Goal: Communication & Community: Share content

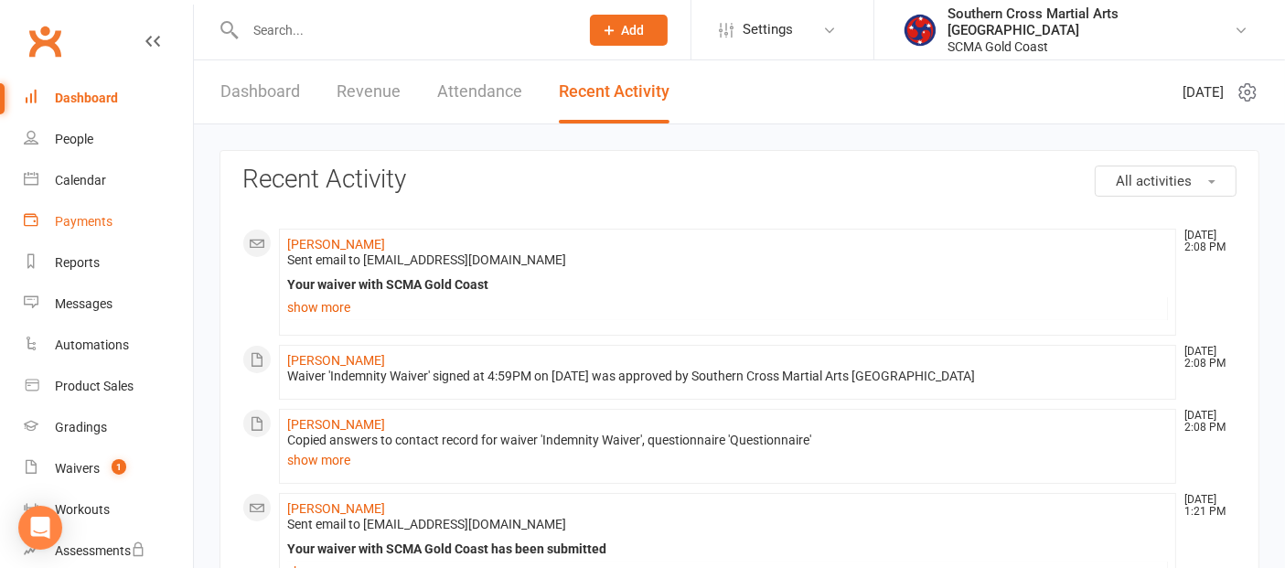
click at [68, 231] on link "Payments" at bounding box center [108, 221] width 169 height 41
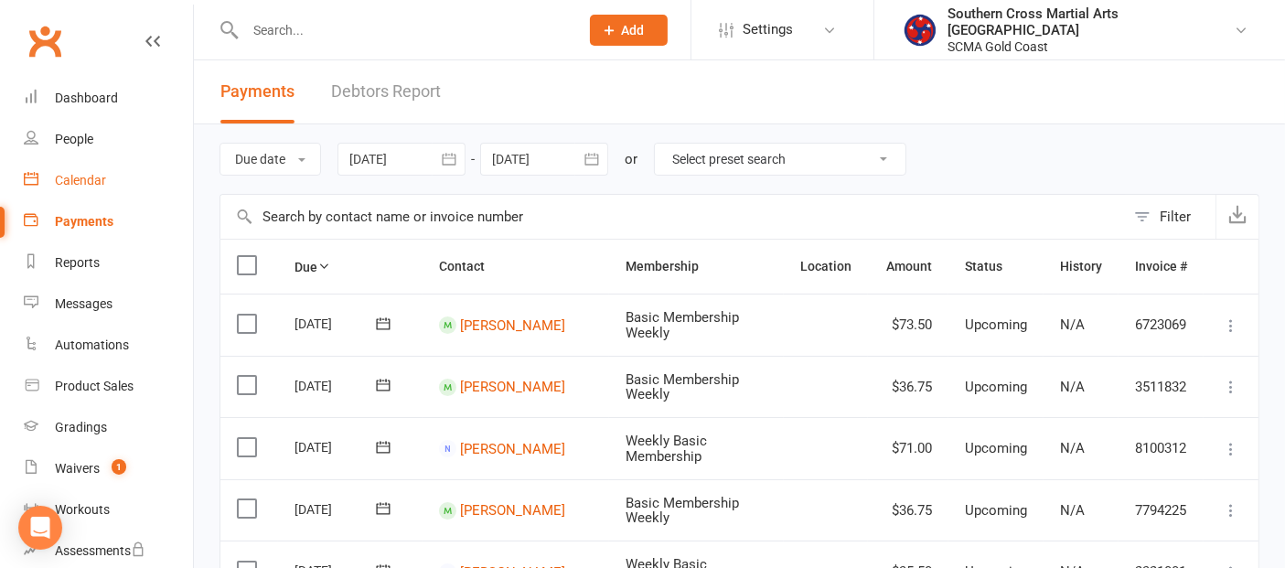
click at [78, 181] on div "Calendar" at bounding box center [80, 180] width 51 height 15
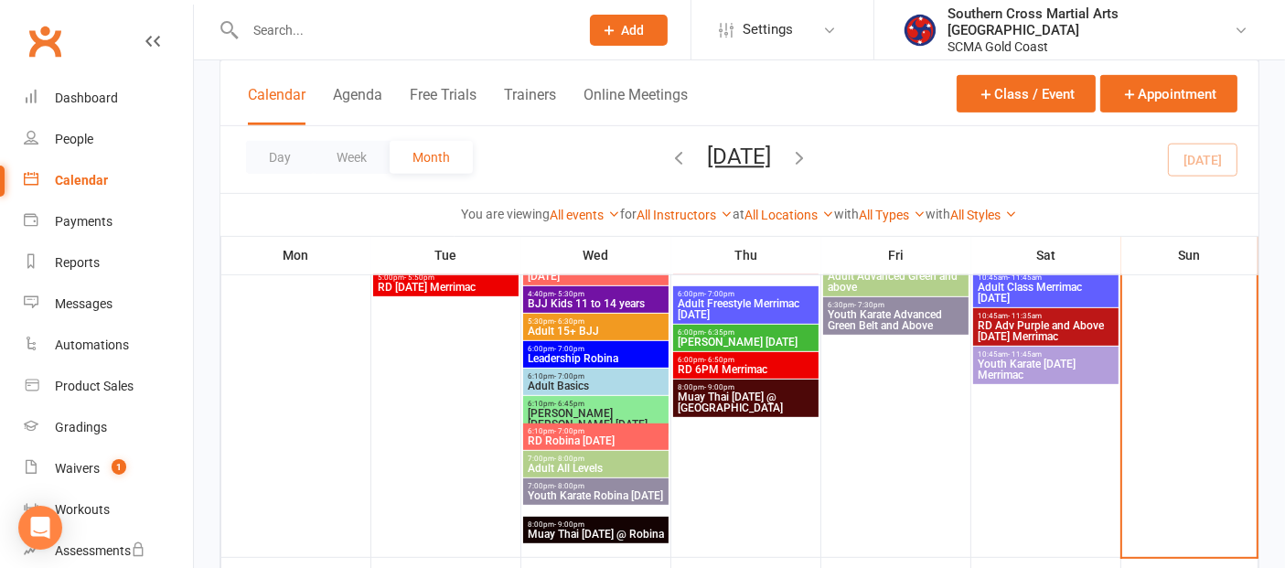
scroll to position [812, 0]
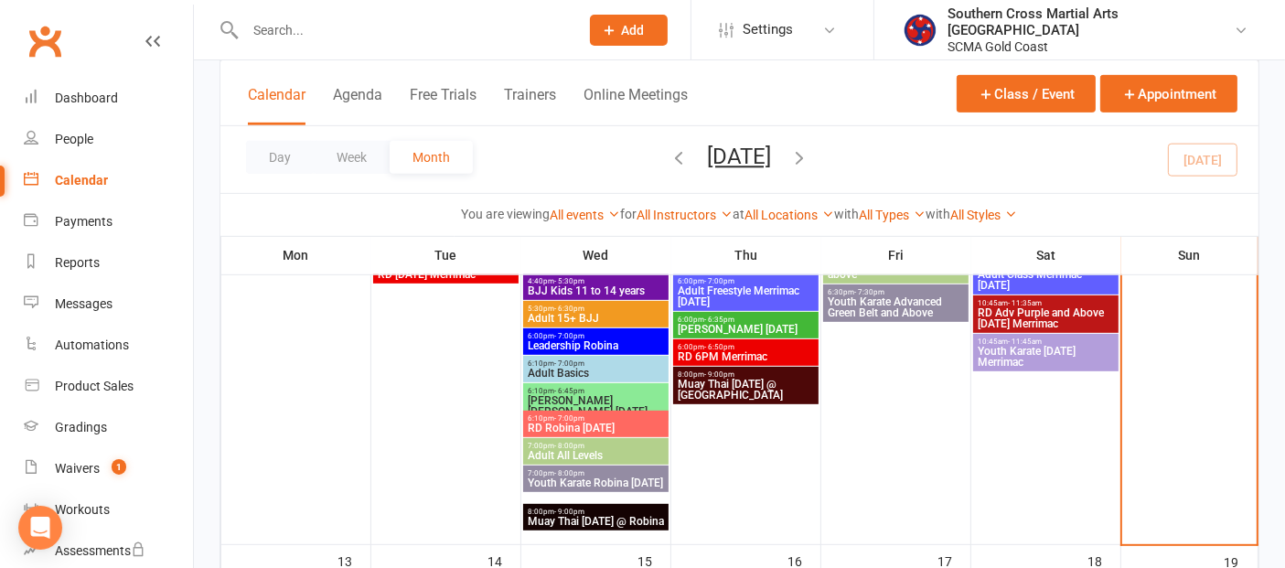
click at [1067, 348] on span "Youth Karate [DATE] Merrimac" at bounding box center [1046, 357] width 138 height 22
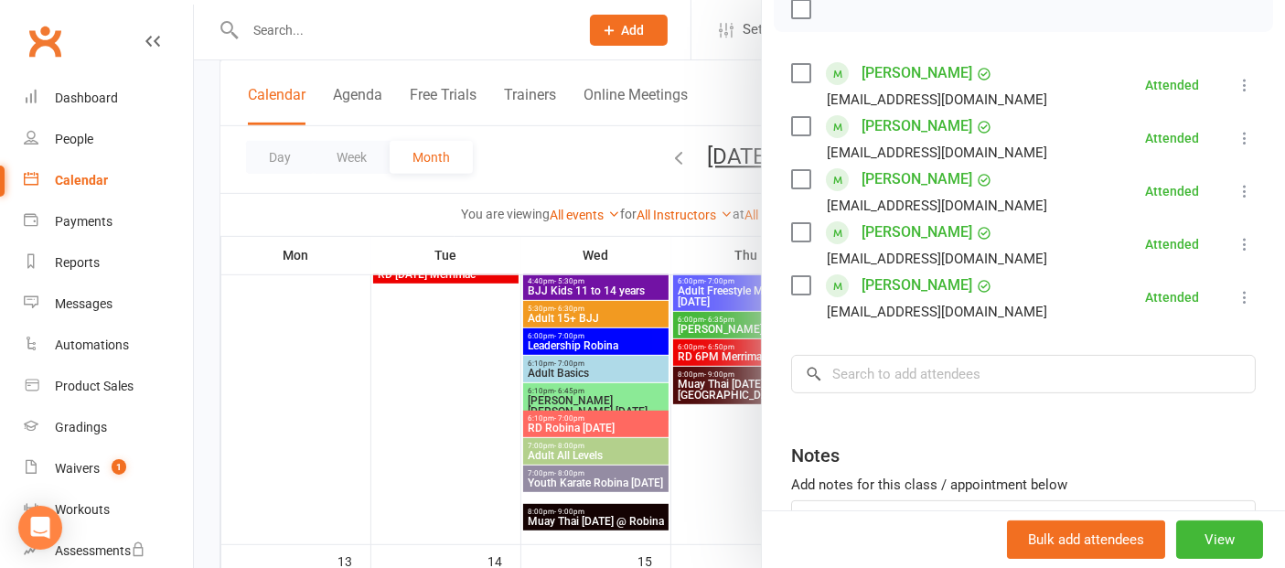
scroll to position [203, 0]
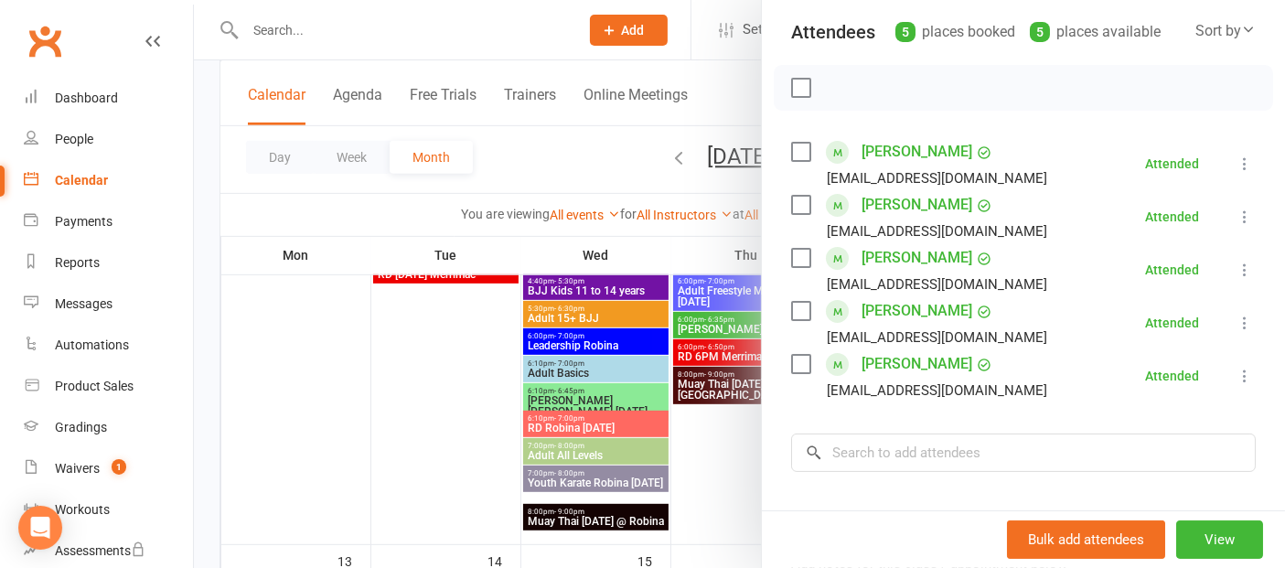
click at [448, 434] on div at bounding box center [739, 284] width 1091 height 568
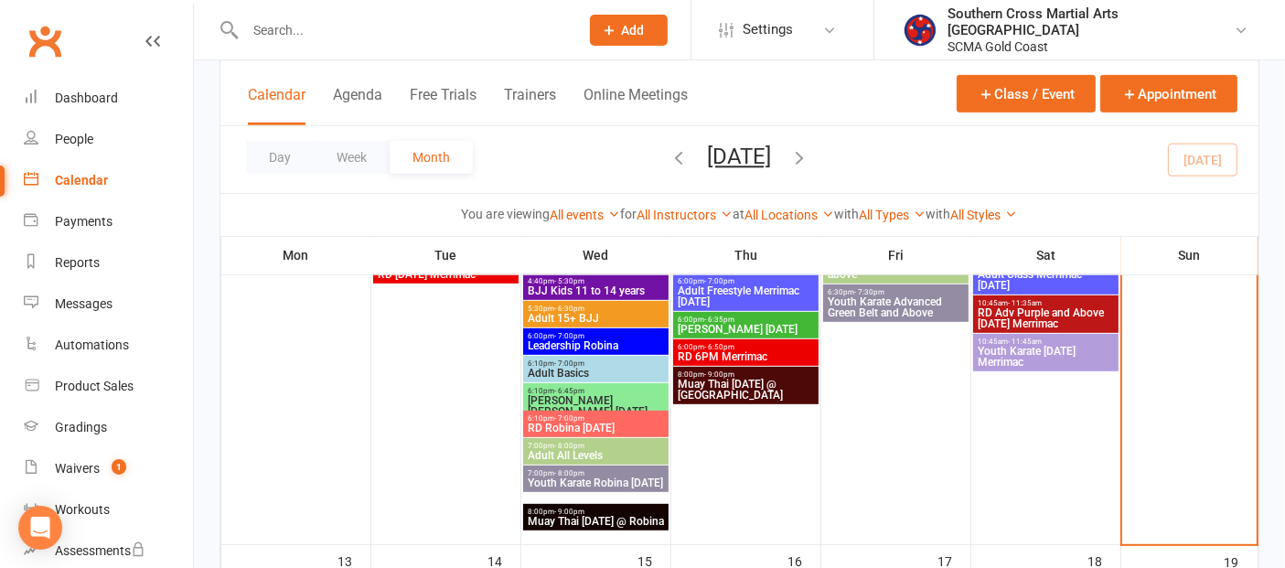
click at [1052, 316] on span "RD Adv Purple and Above [DATE] Merrimac" at bounding box center [1046, 318] width 138 height 22
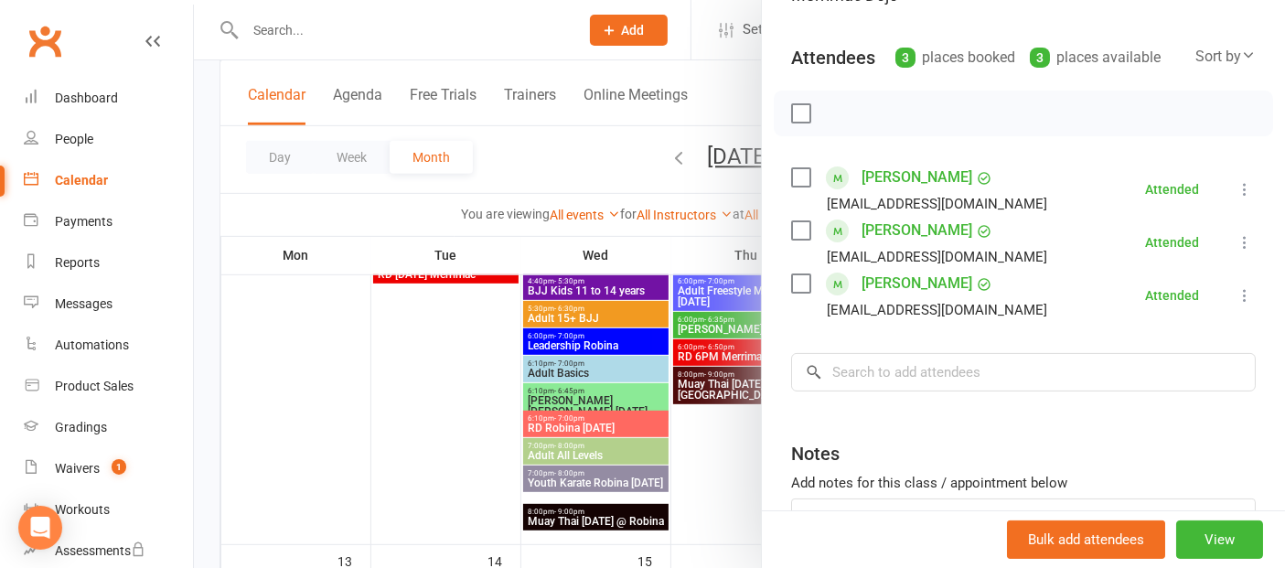
click at [443, 370] on div at bounding box center [739, 284] width 1091 height 568
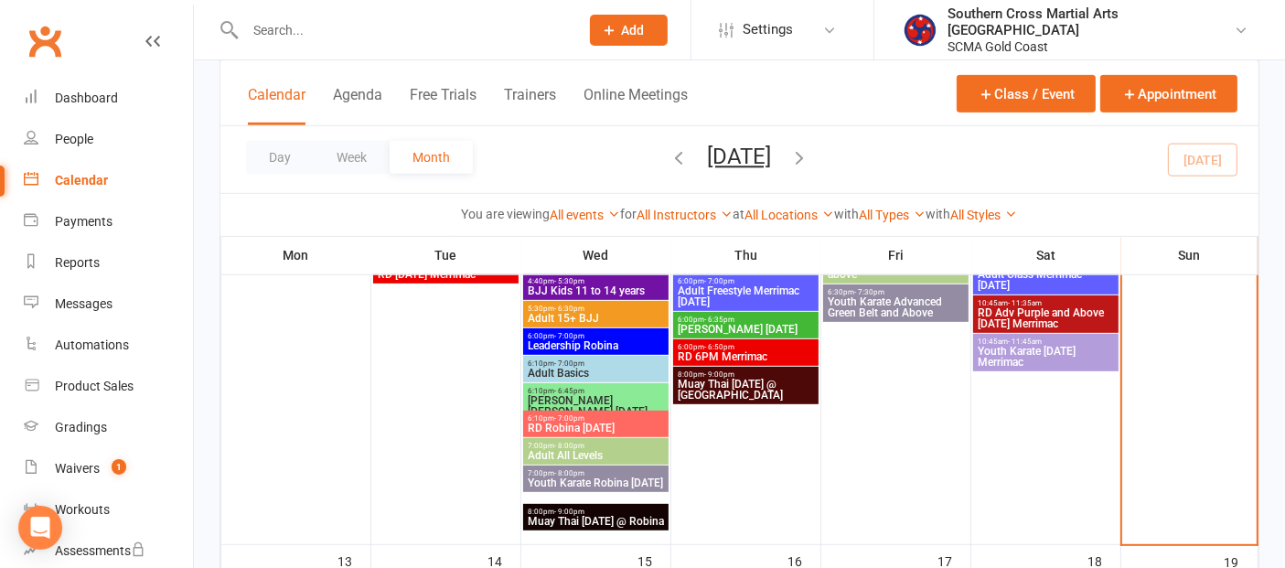
scroll to position [609, 0]
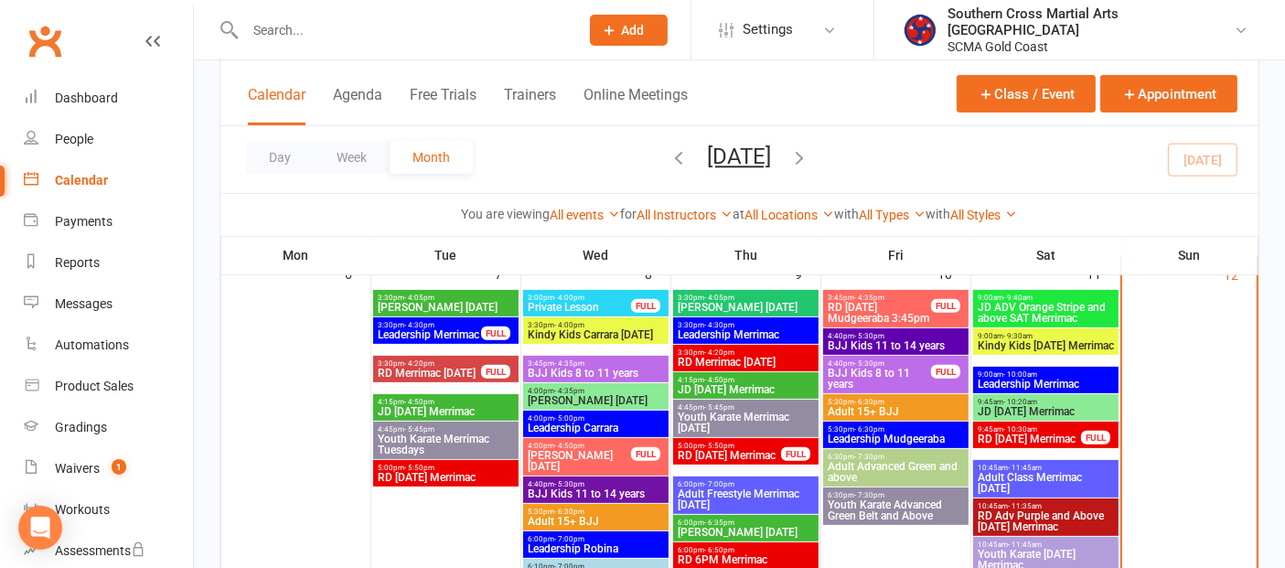
click at [1056, 466] on span "10:45am - 11:45am" at bounding box center [1046, 468] width 138 height 8
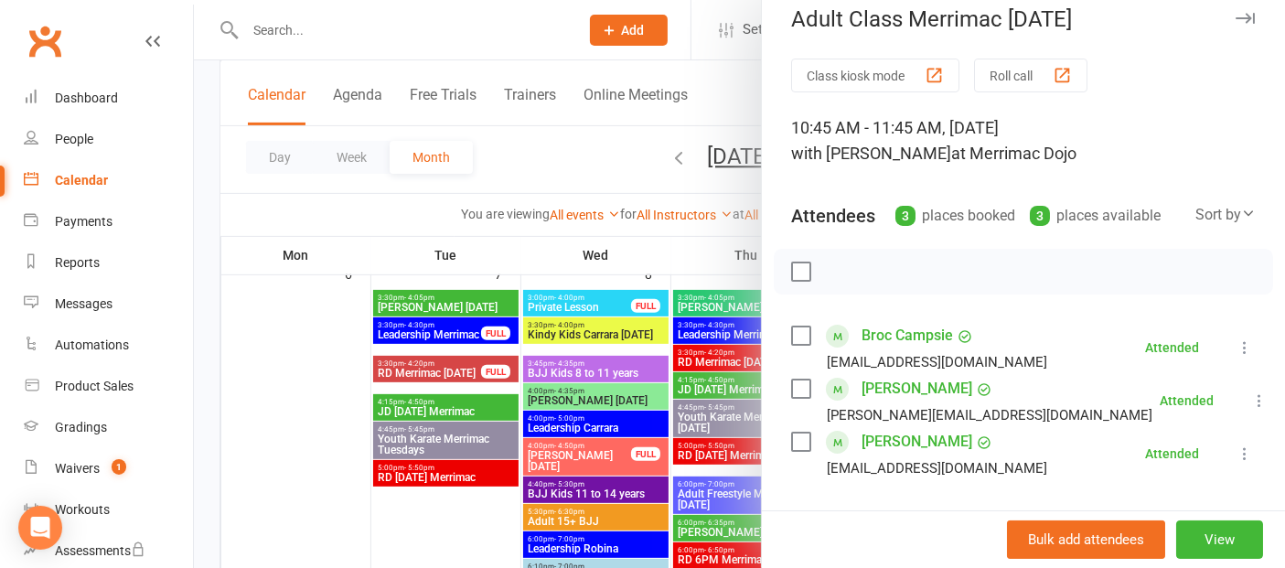
scroll to position [0, 0]
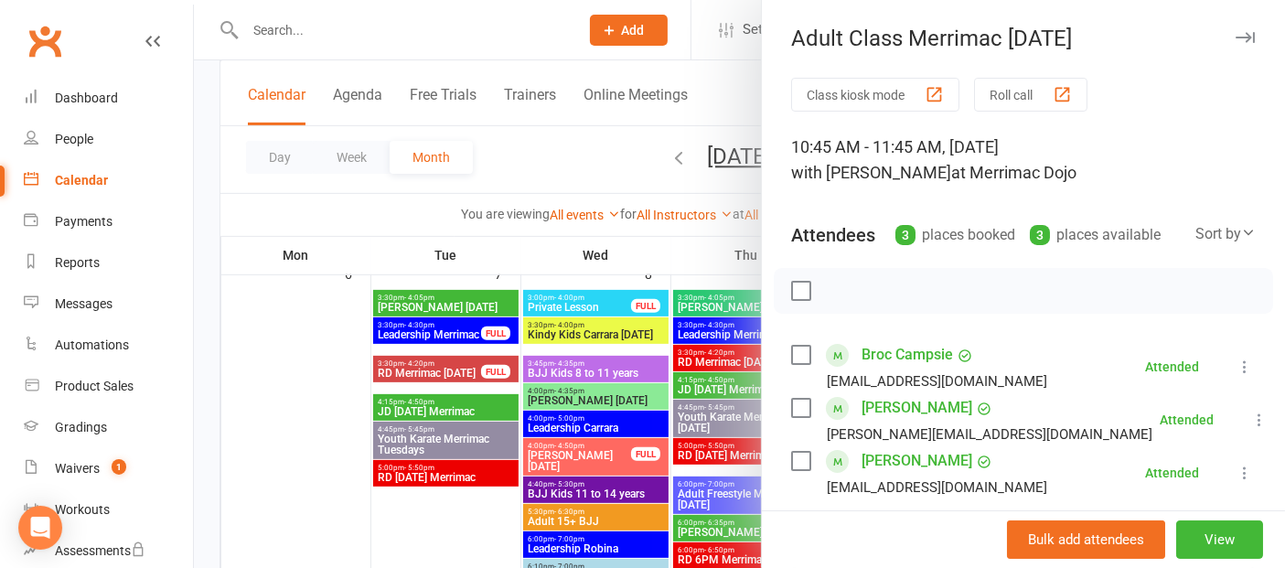
drag, startPoint x: 440, startPoint y: 500, endPoint x: 667, endPoint y: 494, distance: 227.8
click at [439, 498] on div at bounding box center [739, 284] width 1091 height 568
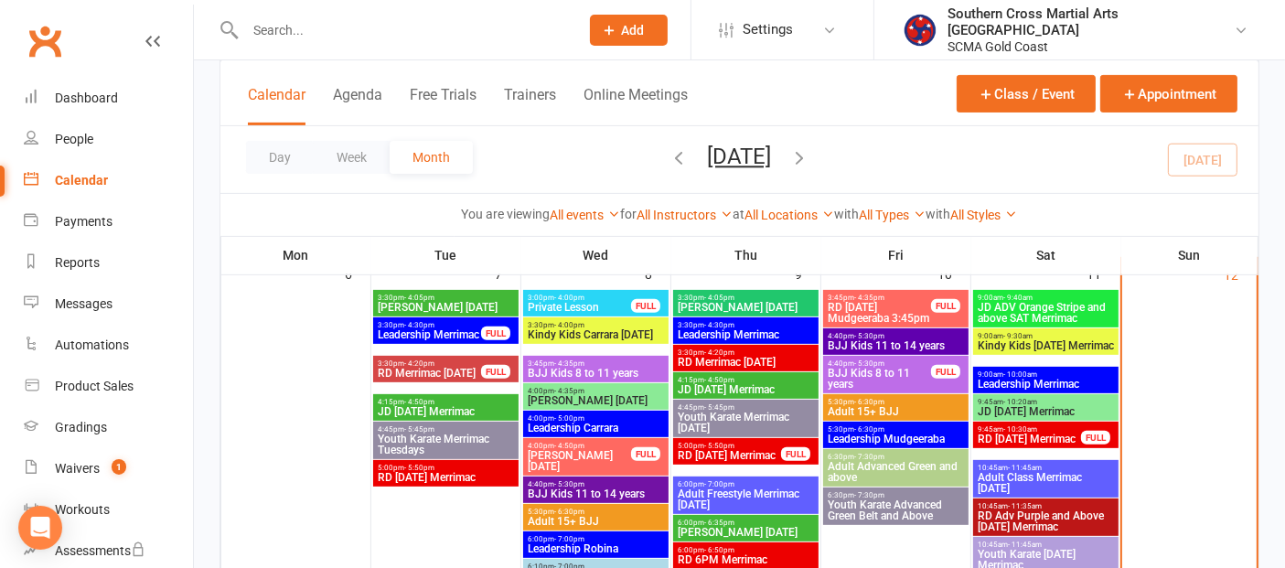
click at [1026, 427] on span "- 10:30am" at bounding box center [1020, 429] width 34 height 8
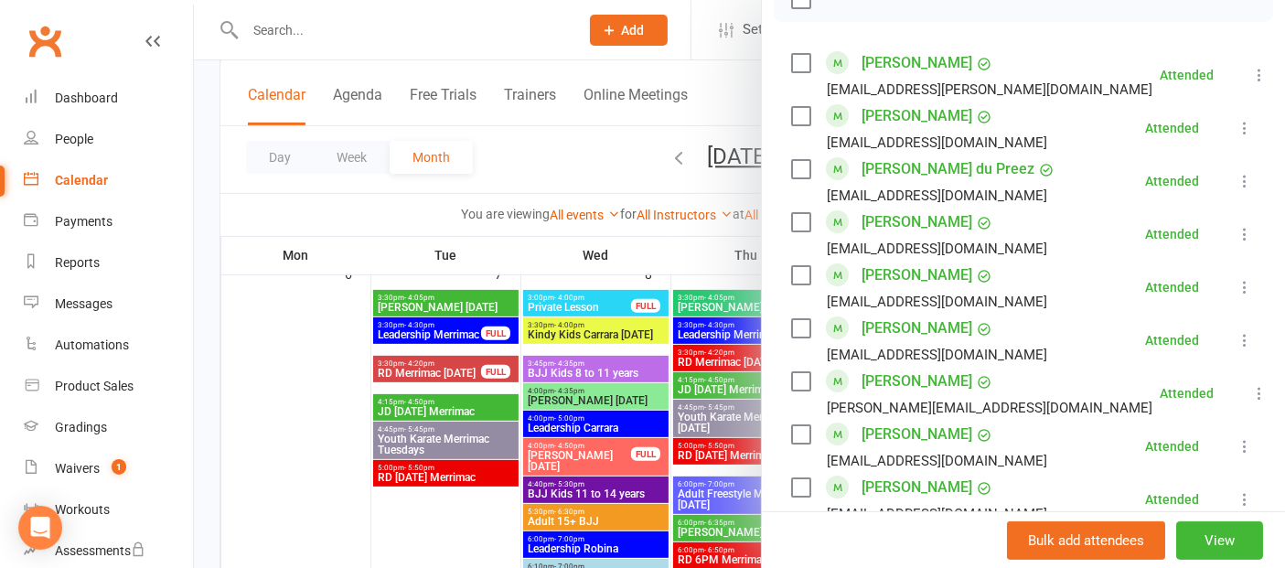
scroll to position [507, 0]
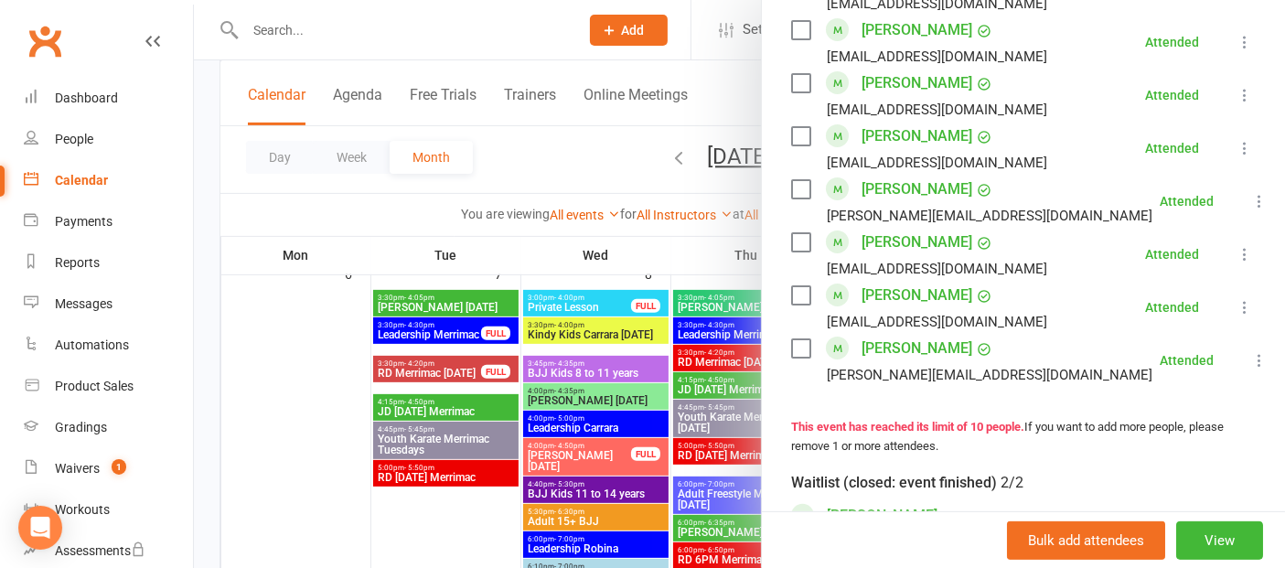
click at [488, 519] on div at bounding box center [739, 284] width 1091 height 568
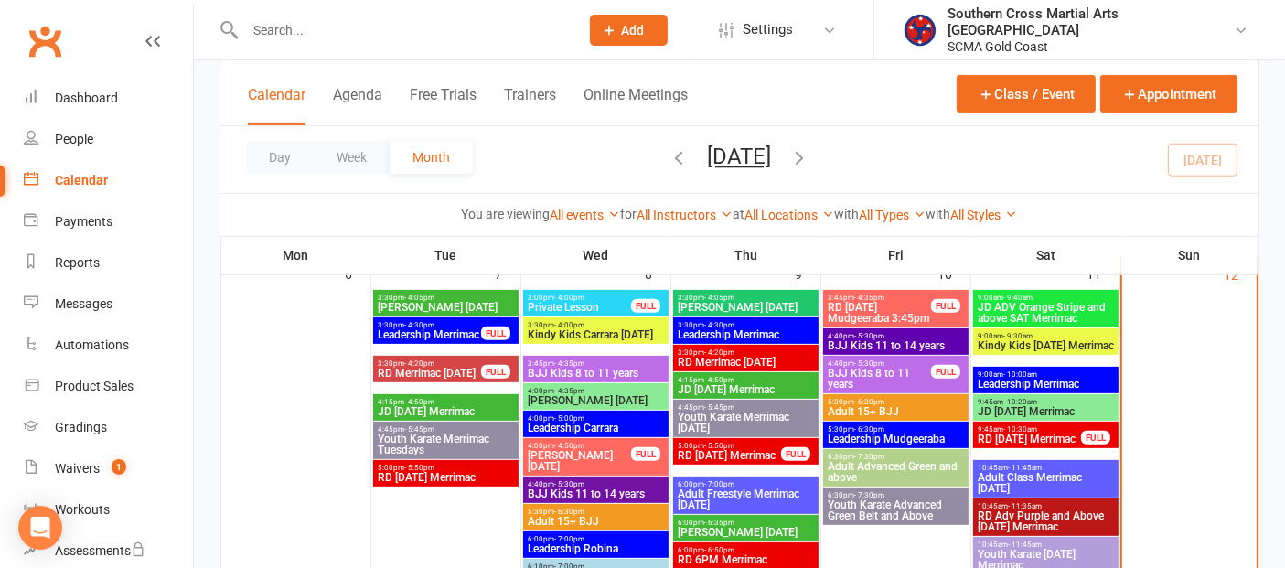
click at [1057, 411] on span "JD [DATE] Merrimac" at bounding box center [1046, 411] width 138 height 11
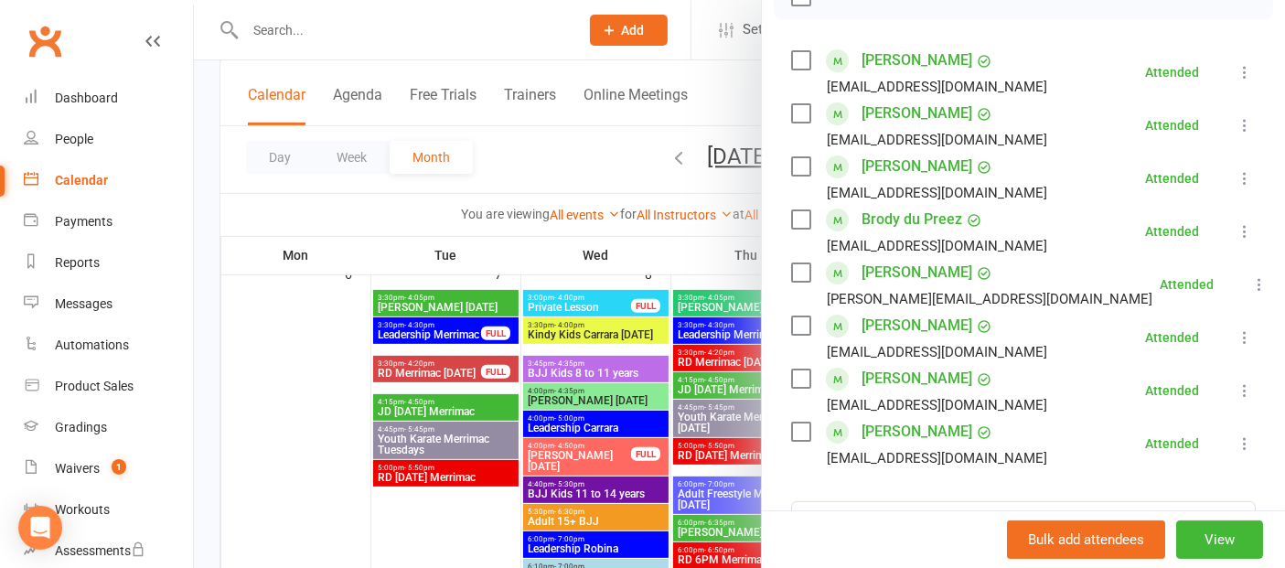
scroll to position [304, 0]
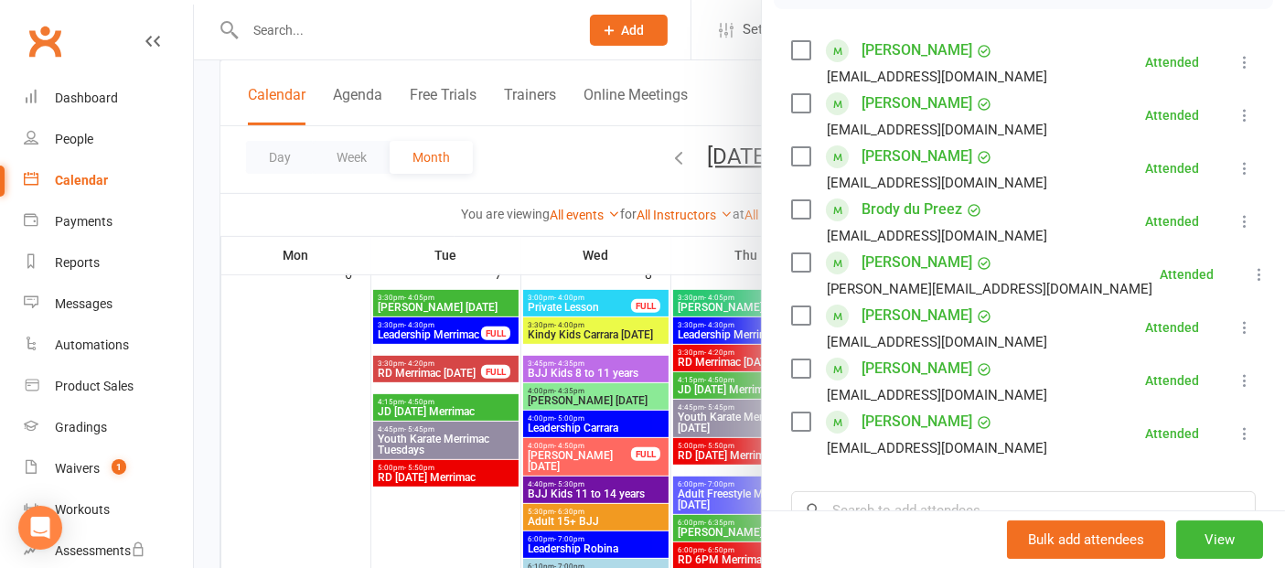
click at [465, 523] on div at bounding box center [739, 284] width 1091 height 568
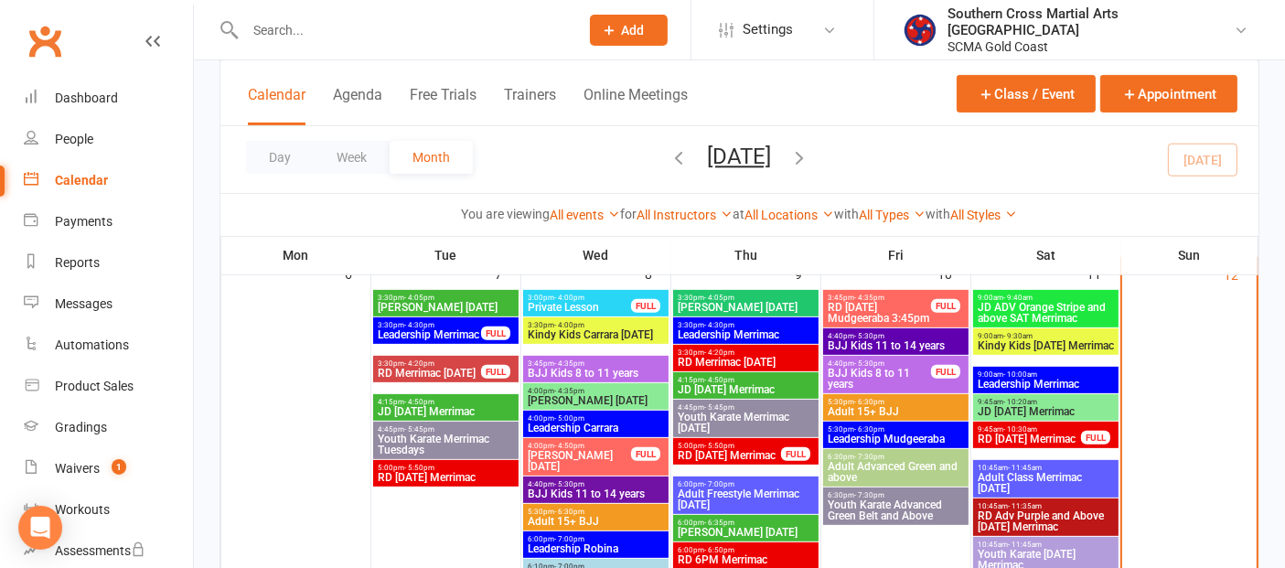
click at [1019, 398] on span "- 10:20am" at bounding box center [1020, 402] width 34 height 8
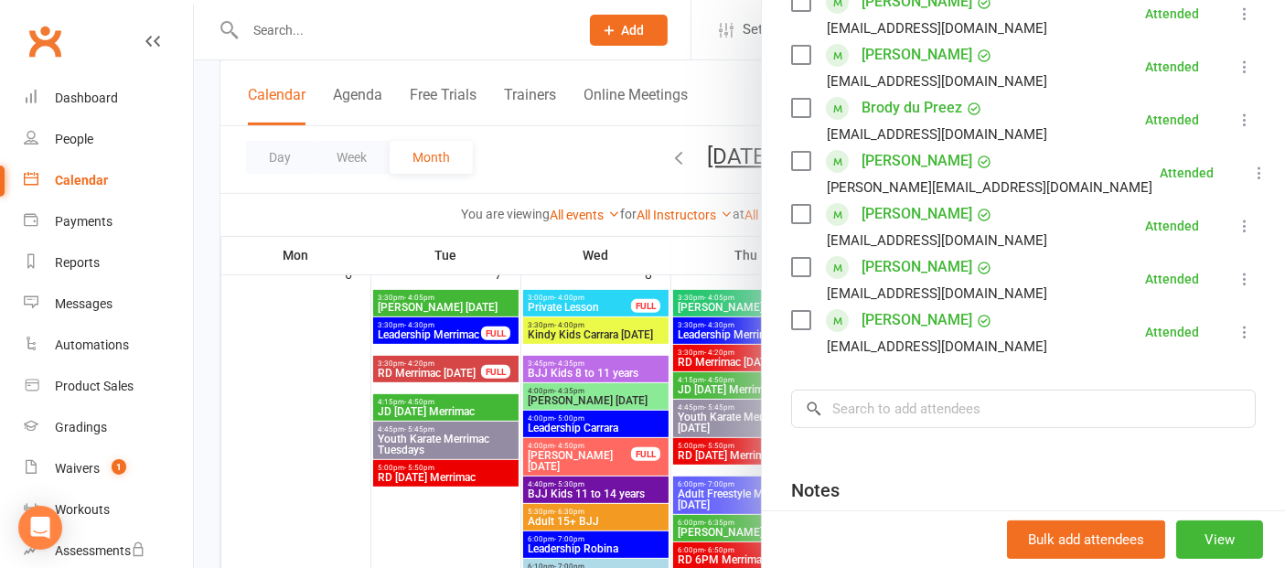
scroll to position [203, 0]
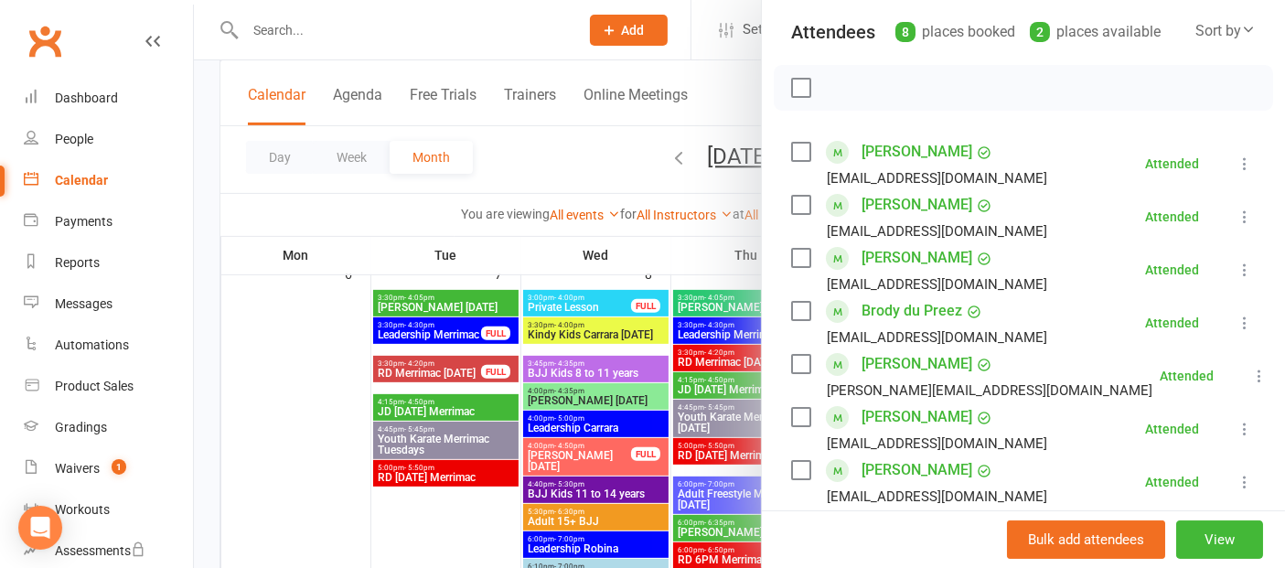
click at [334, 484] on div at bounding box center [739, 284] width 1091 height 568
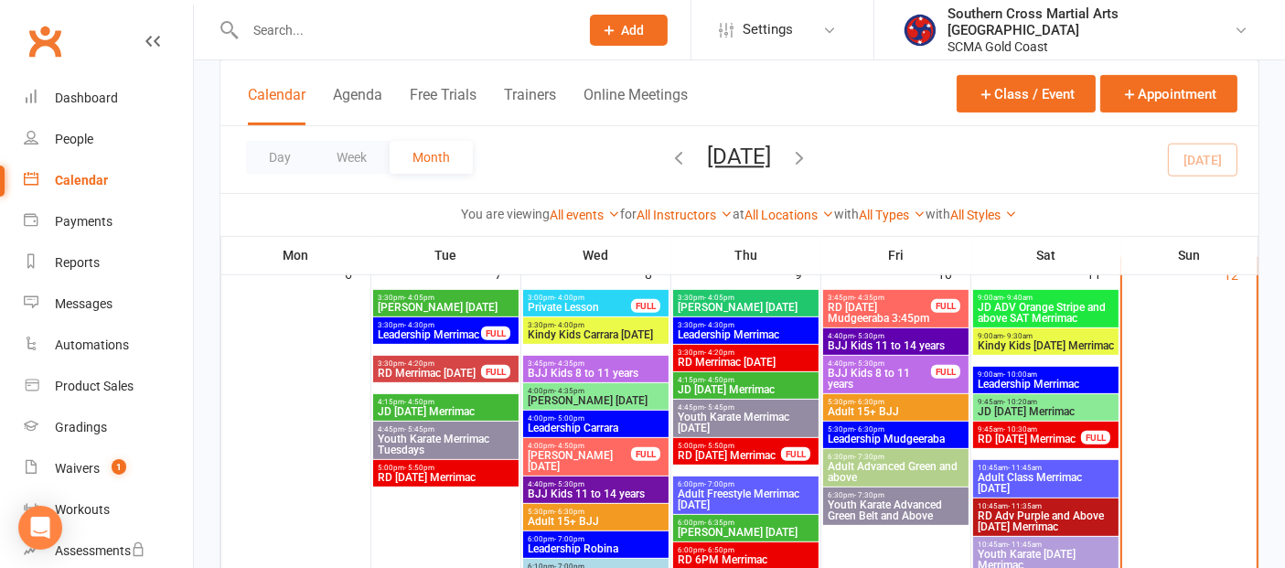
click at [1040, 401] on span "9:45am - 10:20am" at bounding box center [1046, 402] width 138 height 8
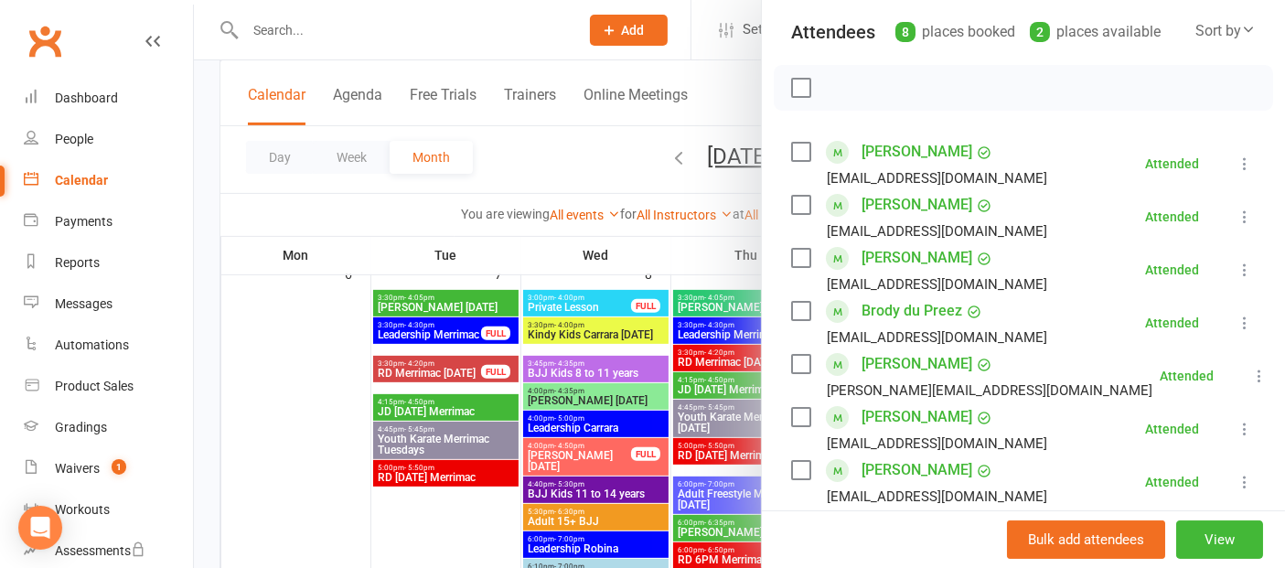
drag, startPoint x: 334, startPoint y: 482, endPoint x: 667, endPoint y: 471, distance: 333.9
click at [336, 478] on div at bounding box center [739, 284] width 1091 height 568
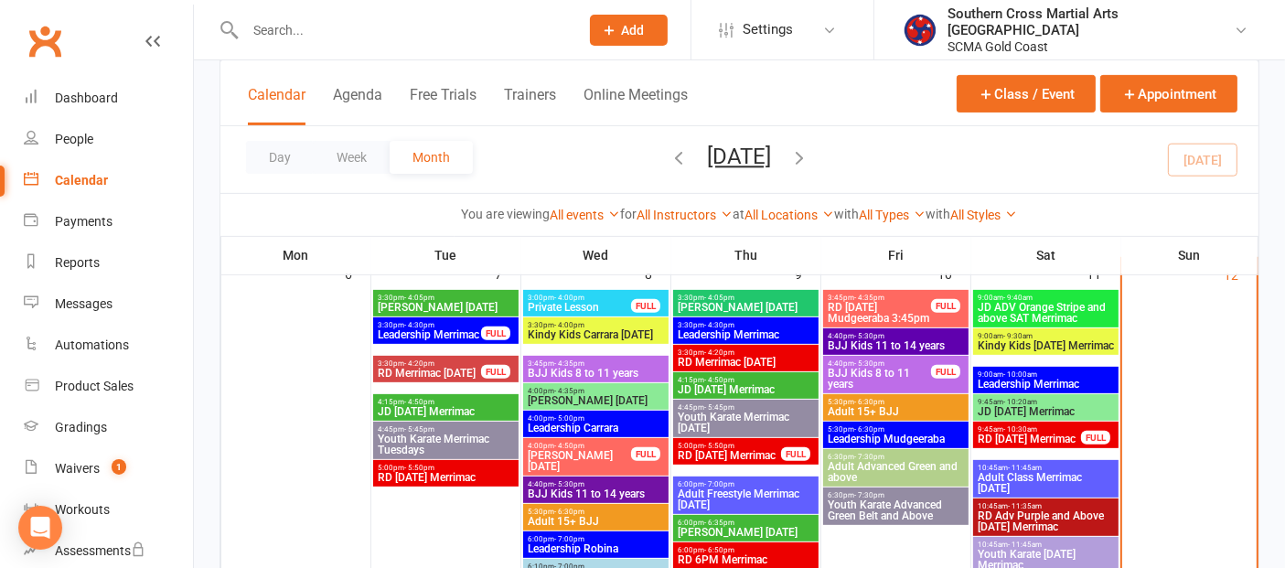
click at [1052, 355] on div "9:00am - 9:30am Kindy Kids [DATE] Merrimac" at bounding box center [1045, 341] width 145 height 27
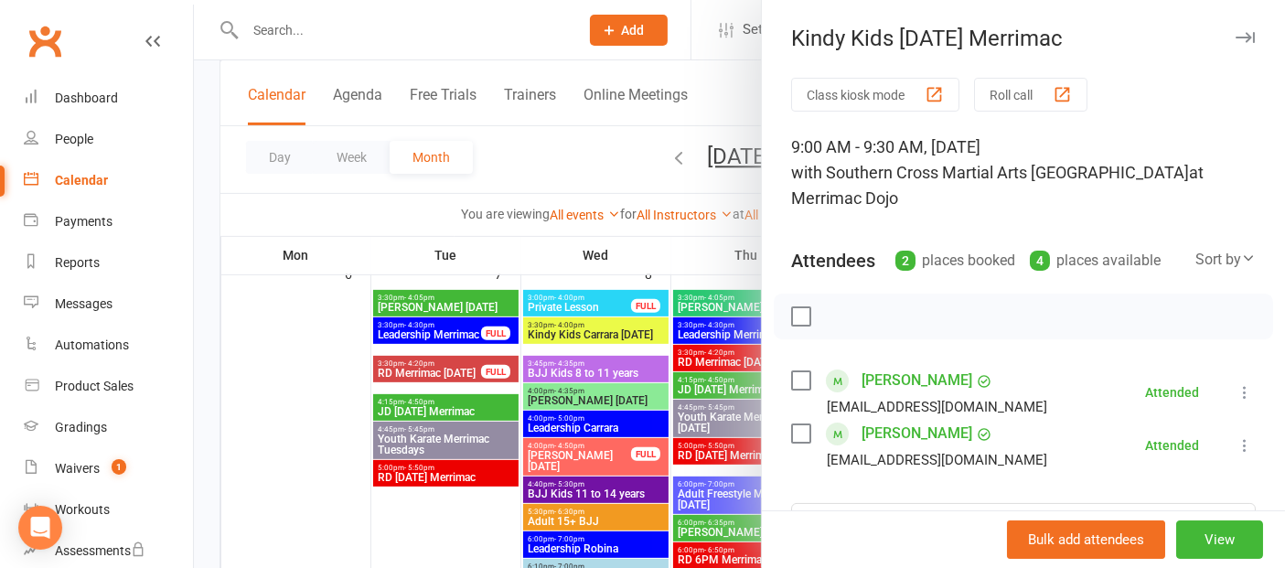
scroll to position [101, 0]
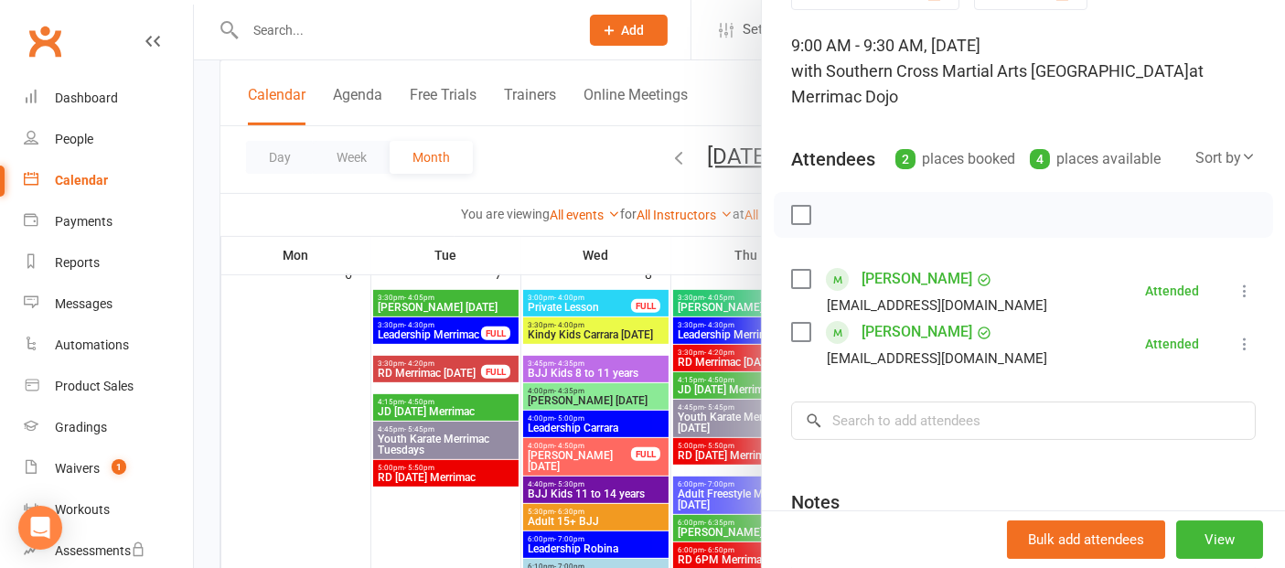
click at [279, 453] on div at bounding box center [739, 284] width 1091 height 568
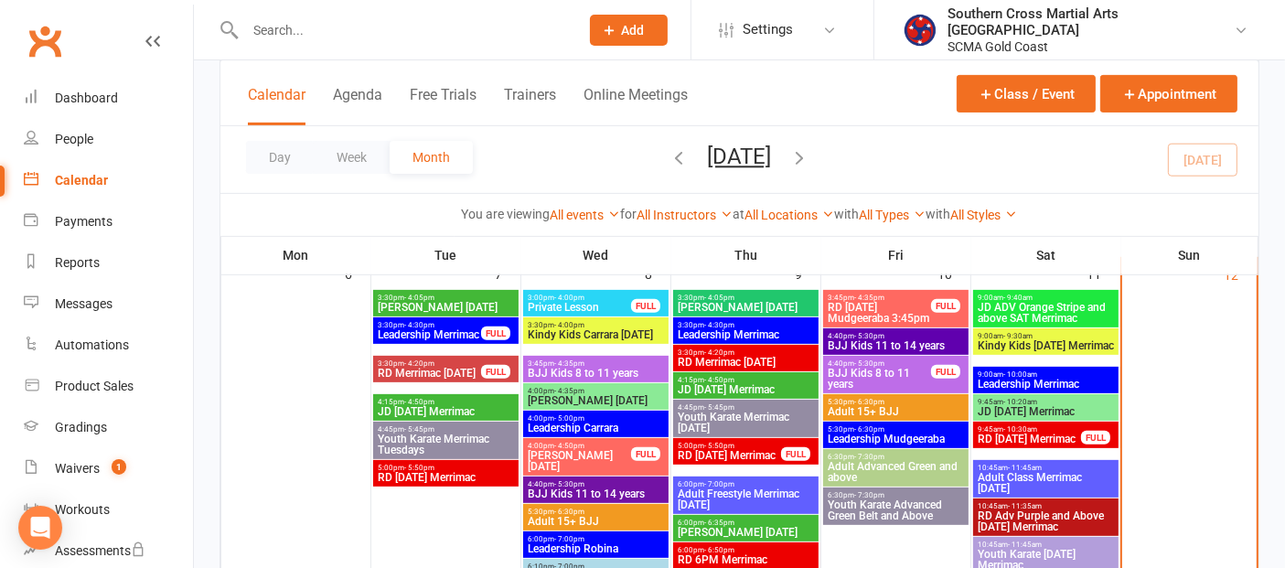
click at [1092, 306] on span "JD ADV Orange Stripe and above SAT Merrimac" at bounding box center [1046, 313] width 138 height 22
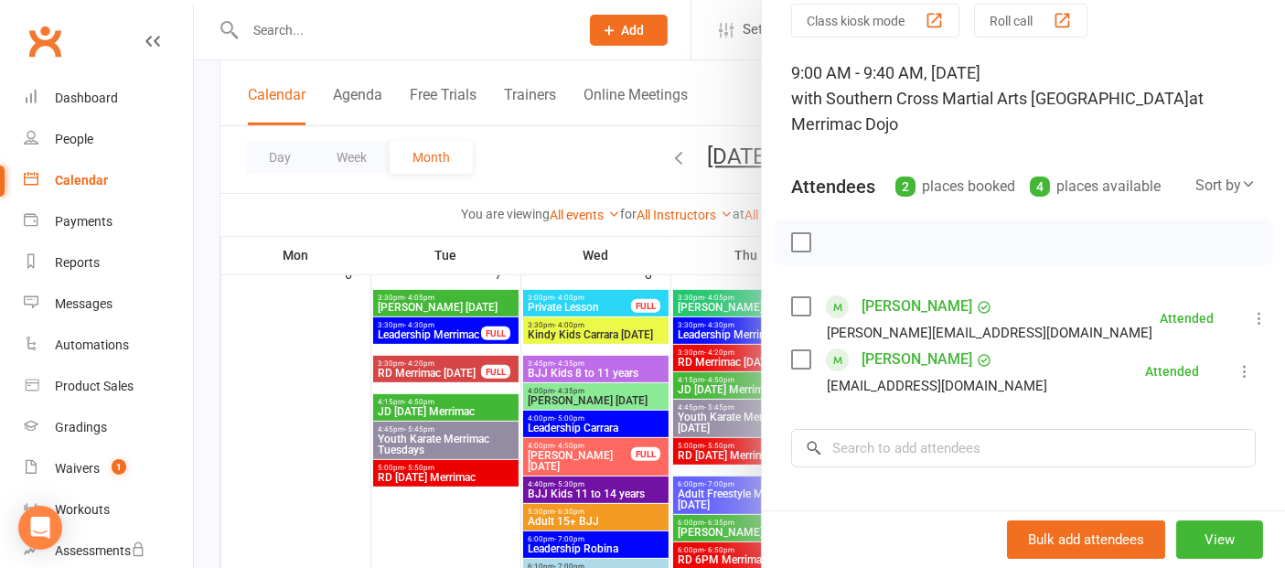
scroll to position [203, 0]
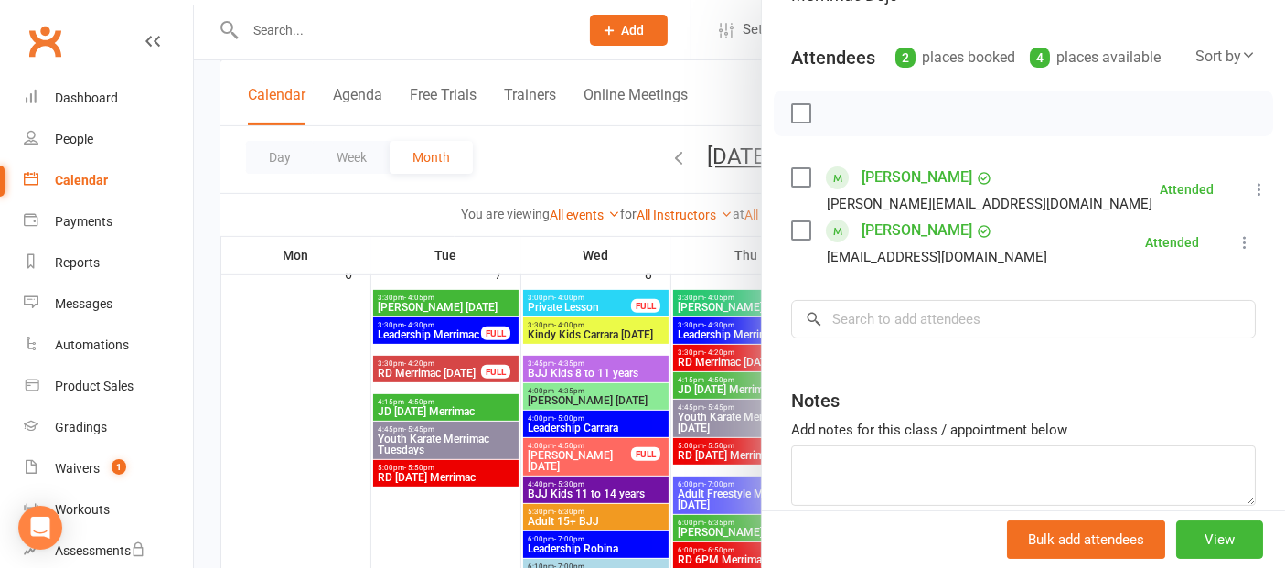
click at [326, 475] on div at bounding box center [739, 284] width 1091 height 568
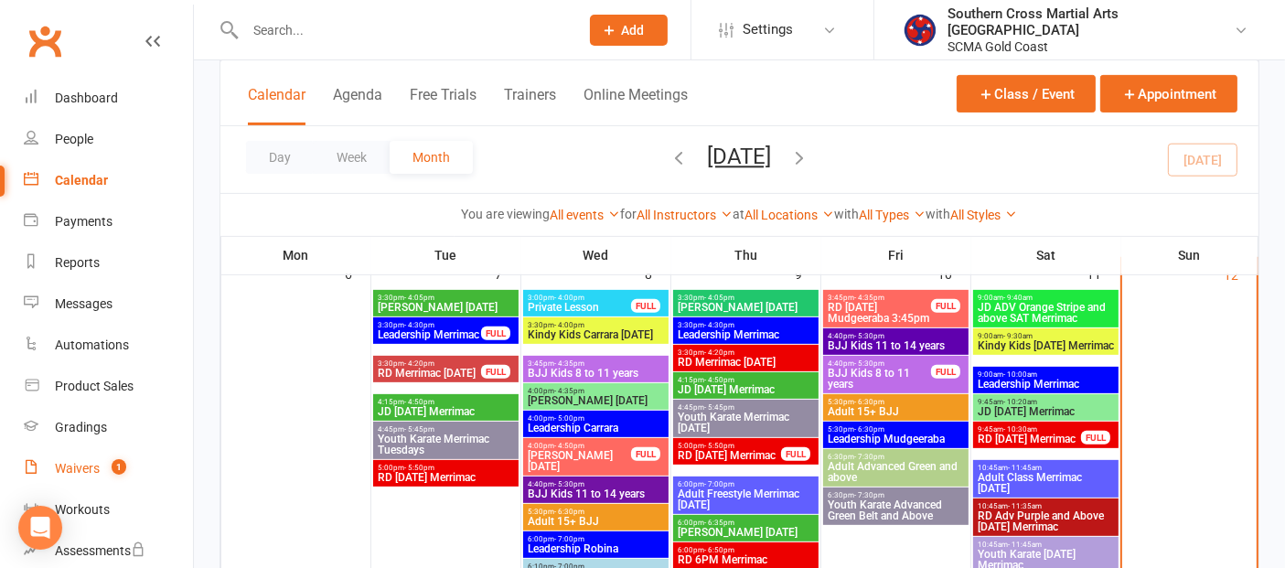
click at [100, 461] on link "Waivers 1" at bounding box center [108, 468] width 169 height 41
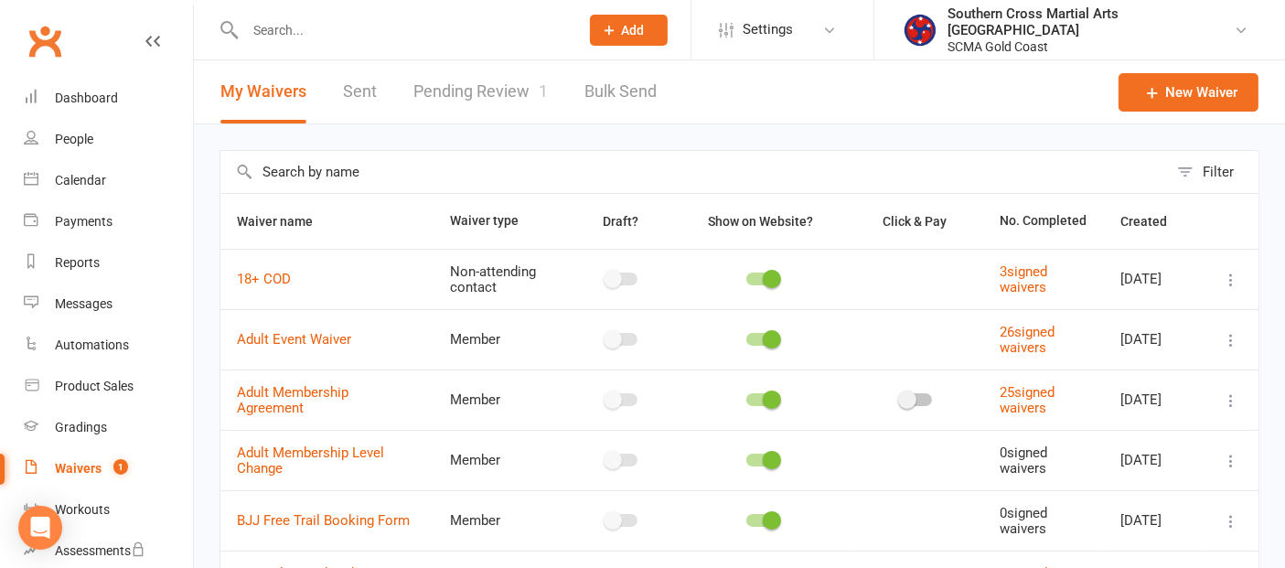
click at [443, 82] on link "Pending Review 1" at bounding box center [480, 91] width 134 height 63
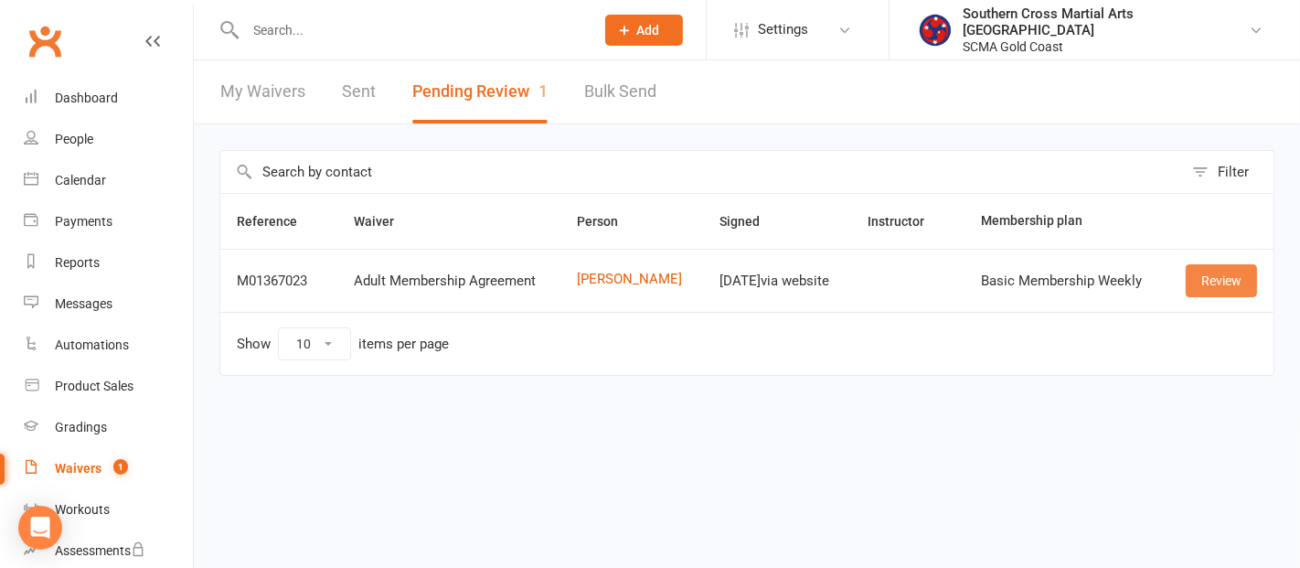
click at [1207, 283] on link "Review" at bounding box center [1221, 280] width 71 height 33
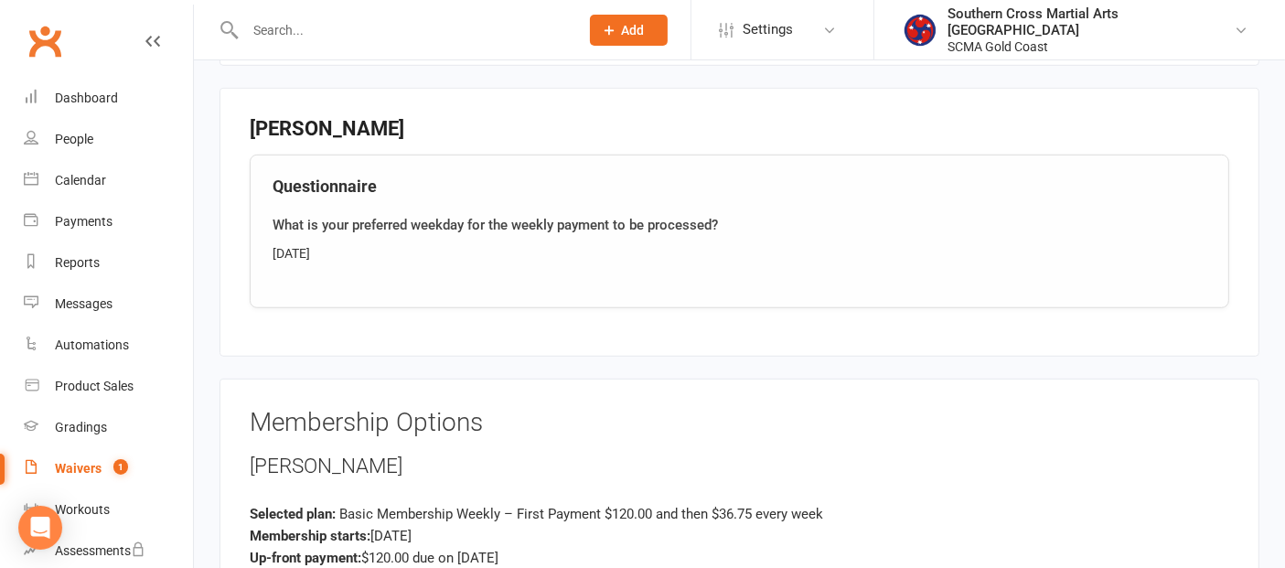
scroll to position [1523, 0]
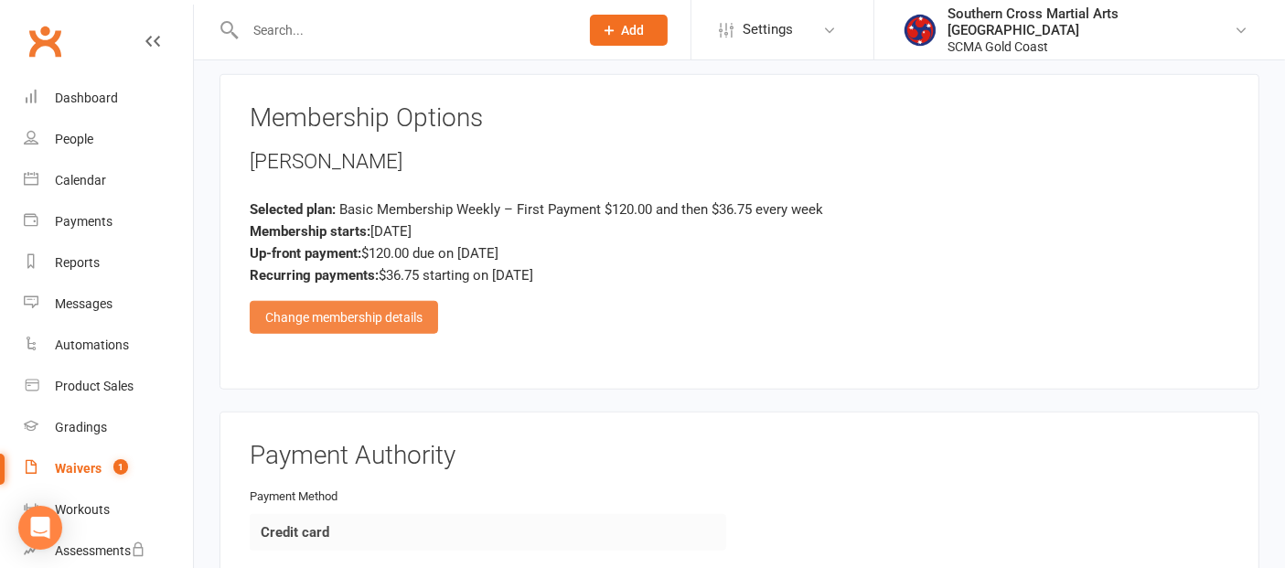
click at [302, 311] on div "Change membership details" at bounding box center [344, 317] width 188 height 33
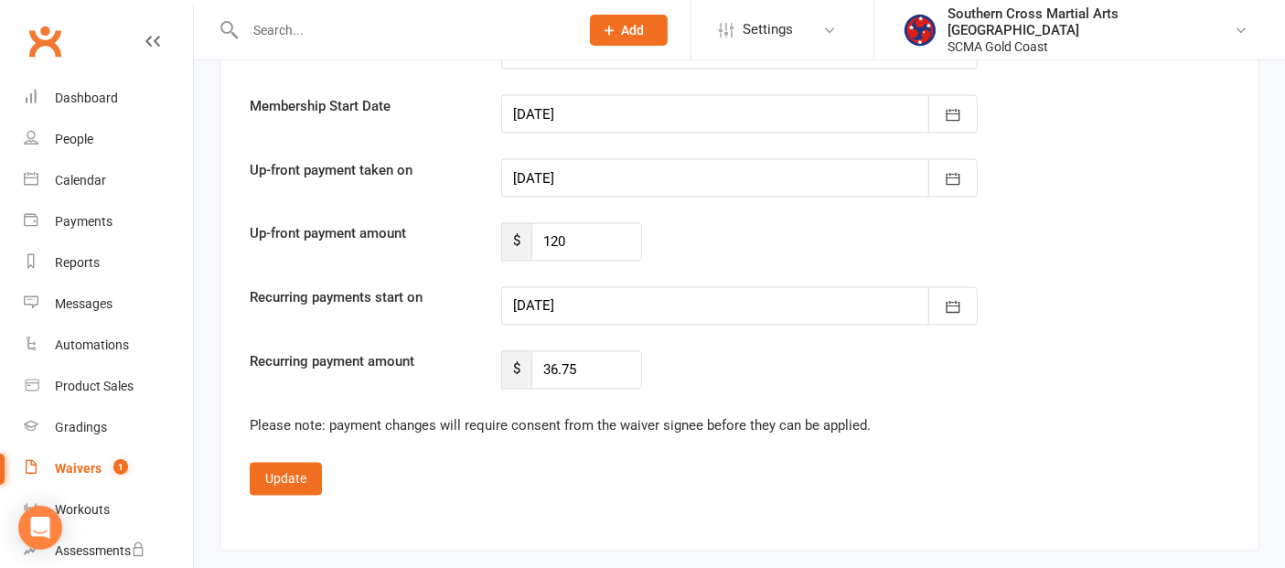
scroll to position [3250, 0]
click at [947, 168] on icon "button" at bounding box center [953, 177] width 18 height 18
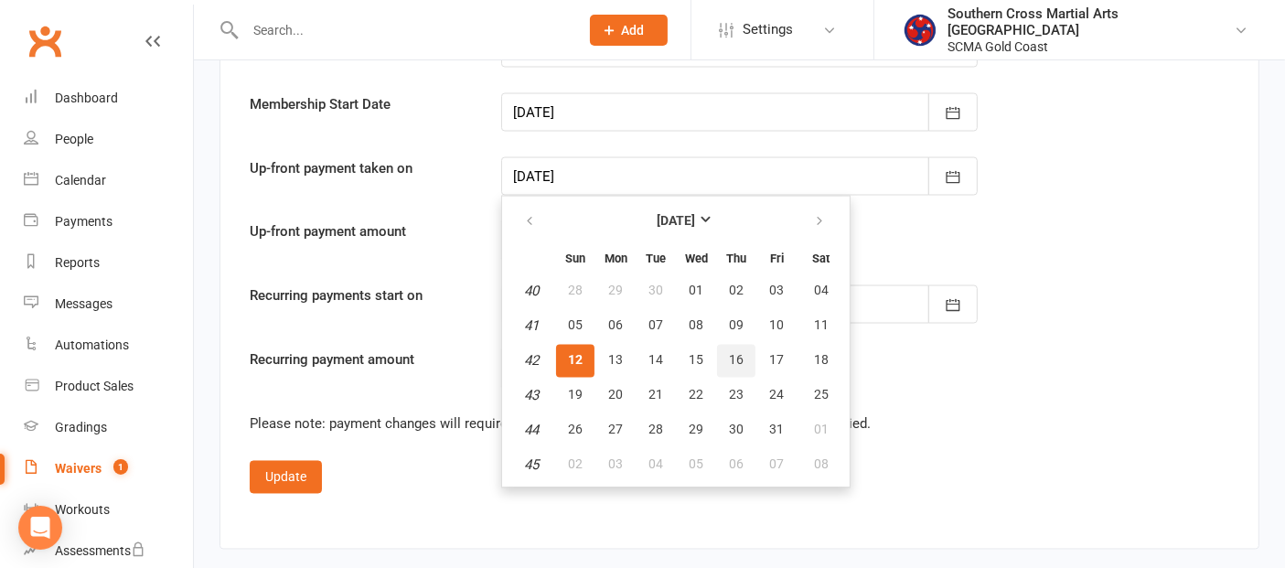
click at [722, 347] on button "16" at bounding box center [736, 361] width 38 height 33
type input "[DATE]"
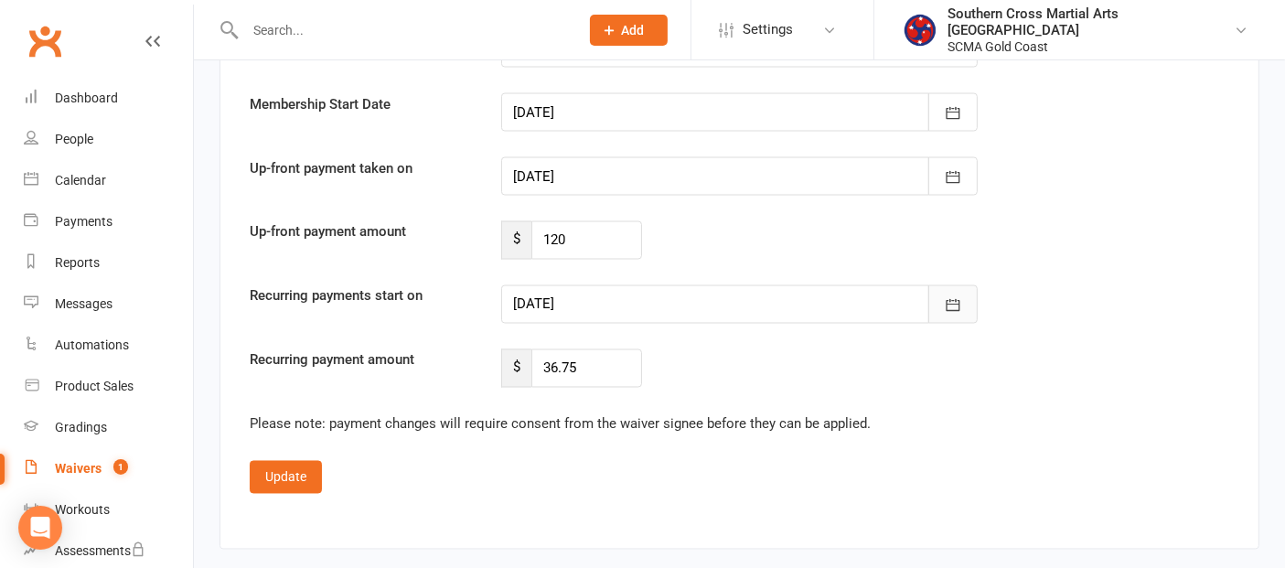
click at [954, 296] on icon "button" at bounding box center [953, 305] width 18 height 18
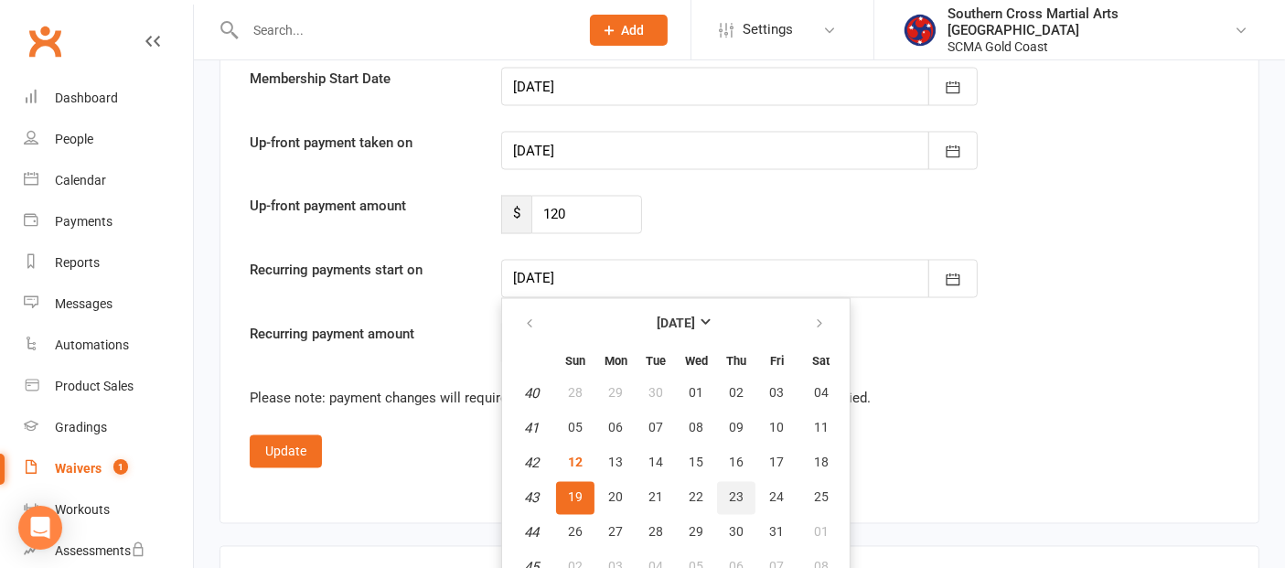
click at [739, 490] on span "23" at bounding box center [736, 497] width 15 height 15
type input "[DATE]"
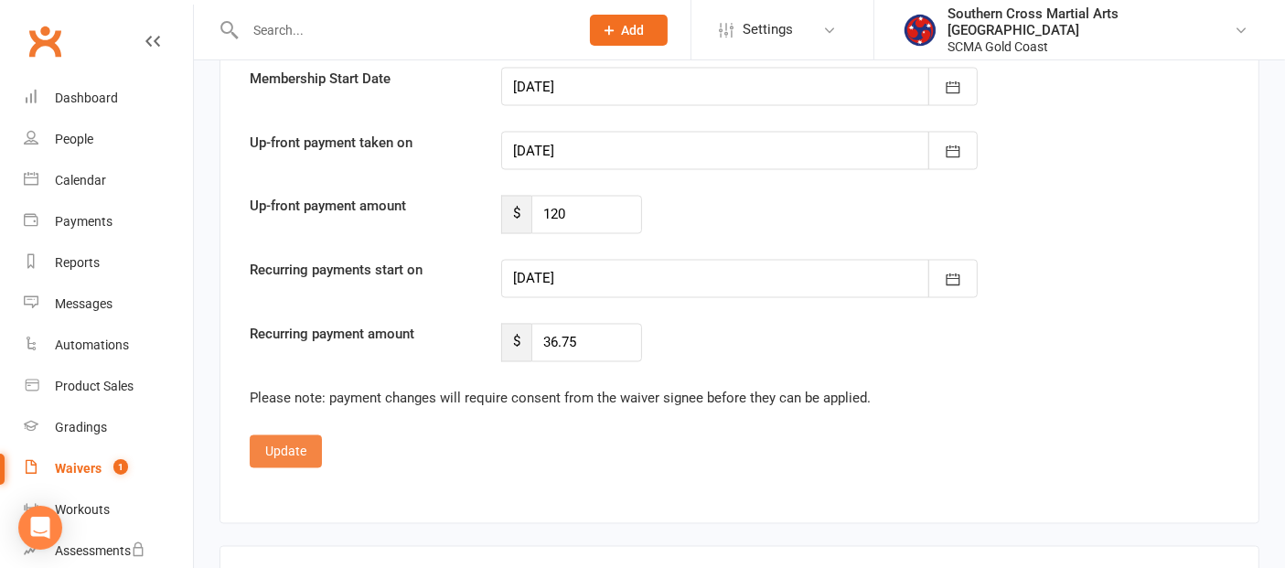
click at [315, 435] on button "Update" at bounding box center [286, 451] width 72 height 33
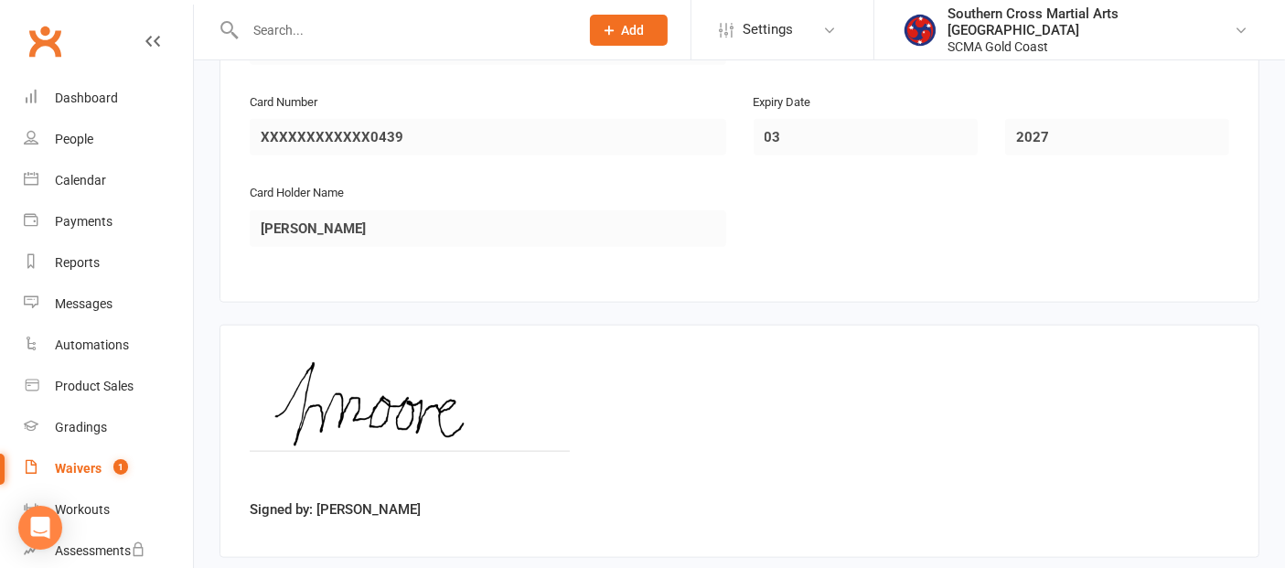
scroll to position [2097, 0]
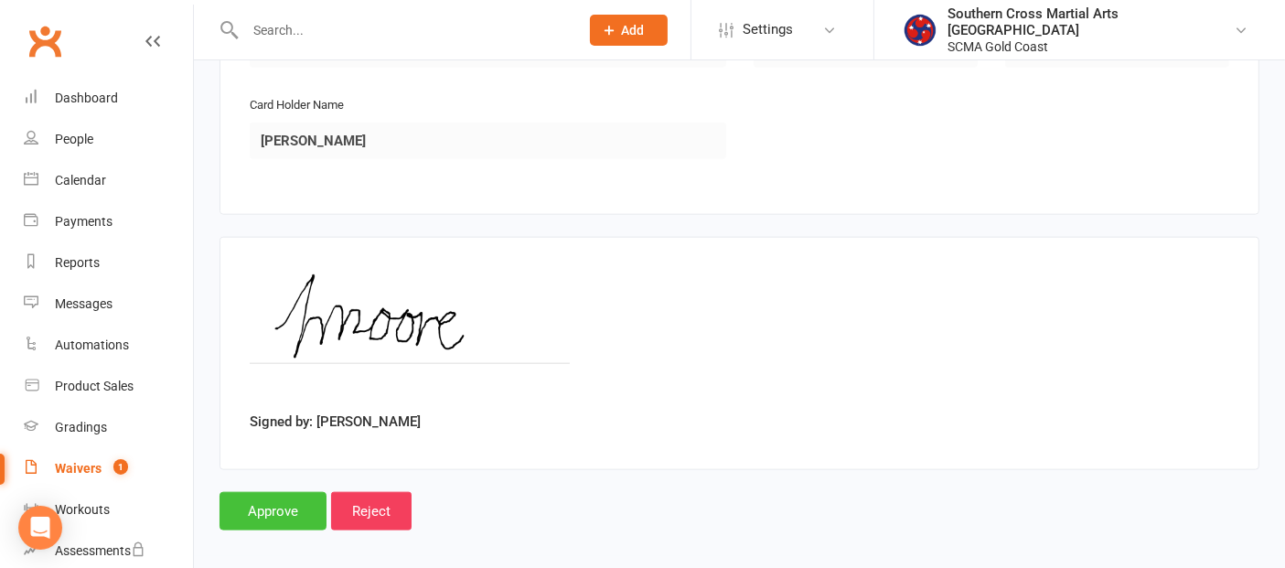
click at [301, 492] on input "Approve" at bounding box center [272, 511] width 107 height 38
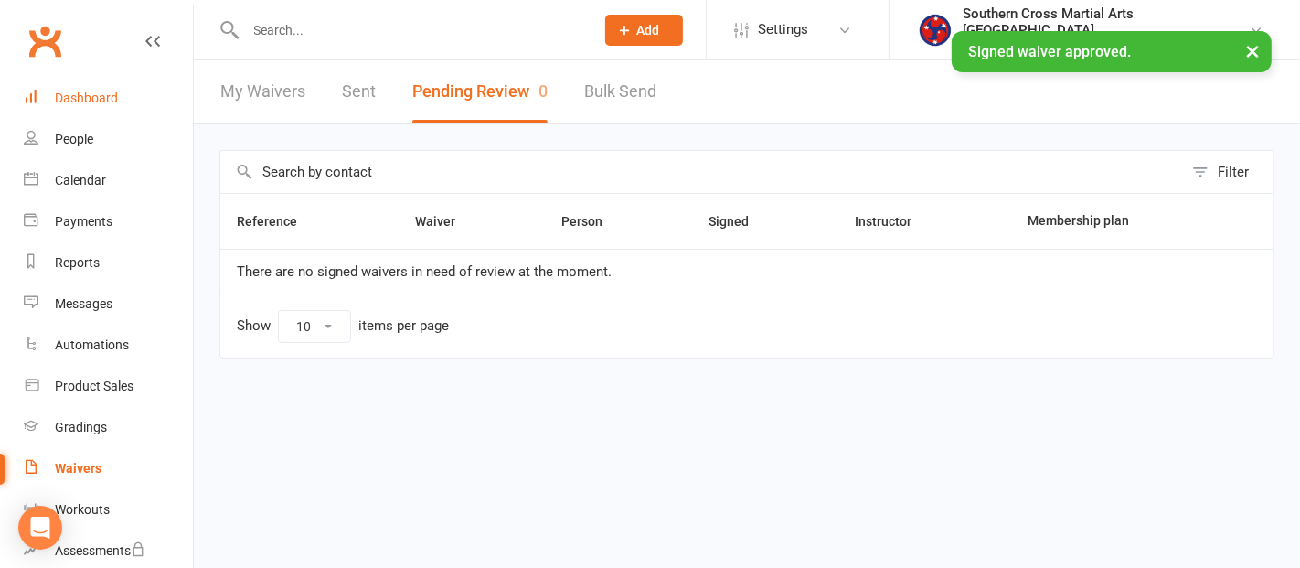
click at [62, 91] on div "Dashboard" at bounding box center [86, 98] width 63 height 15
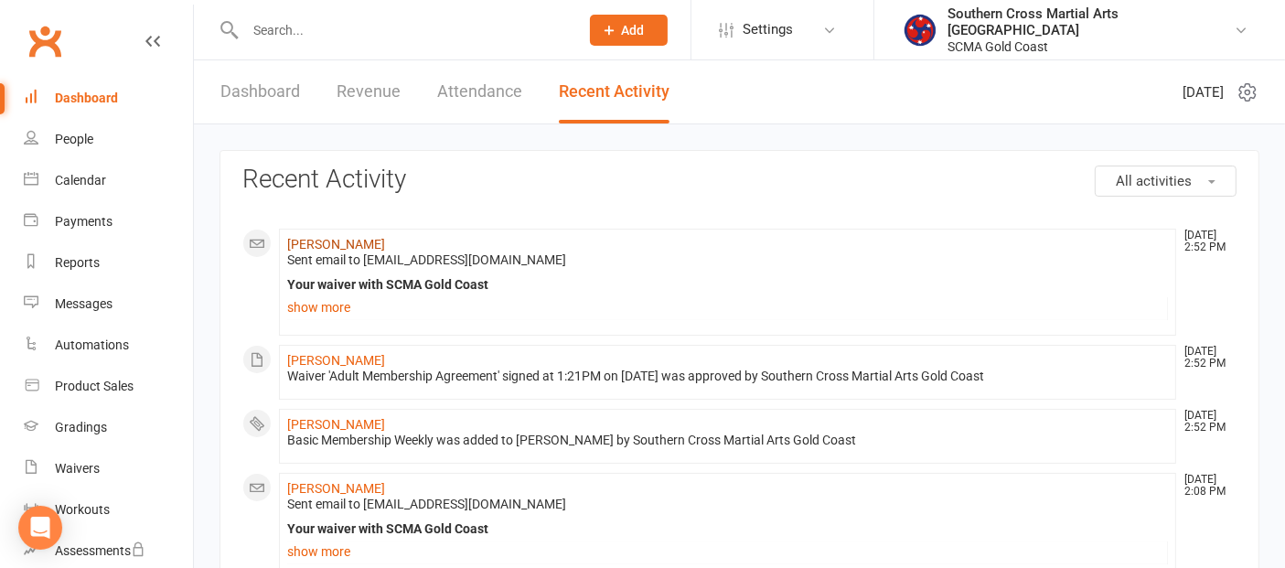
click at [352, 241] on link "[PERSON_NAME]" at bounding box center [336, 244] width 98 height 15
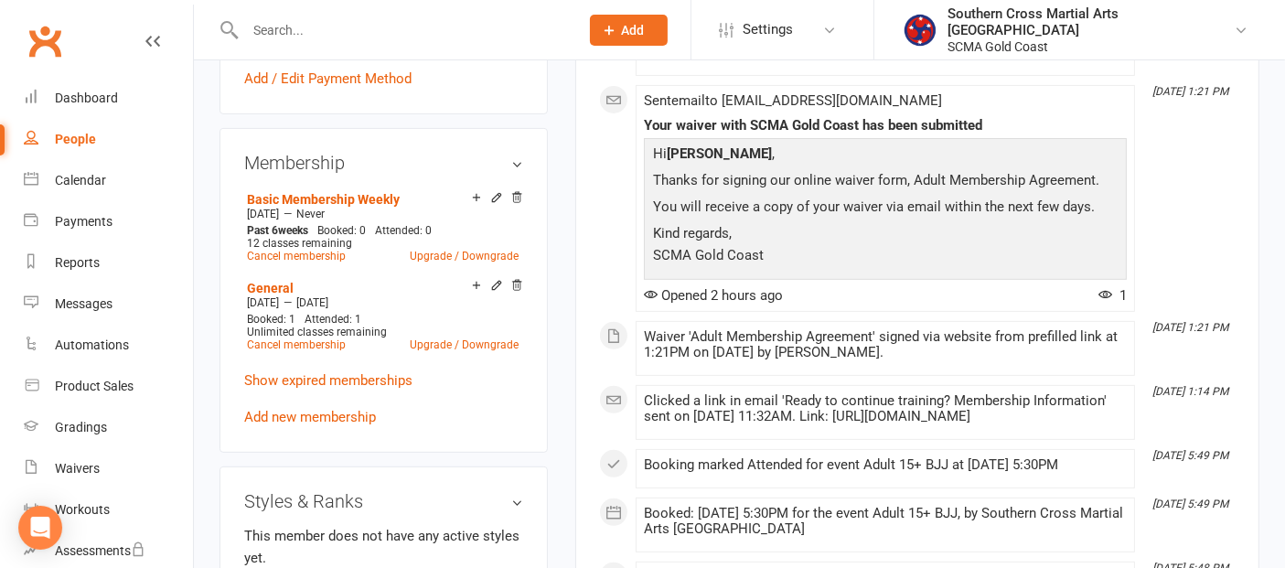
scroll to position [710, 0]
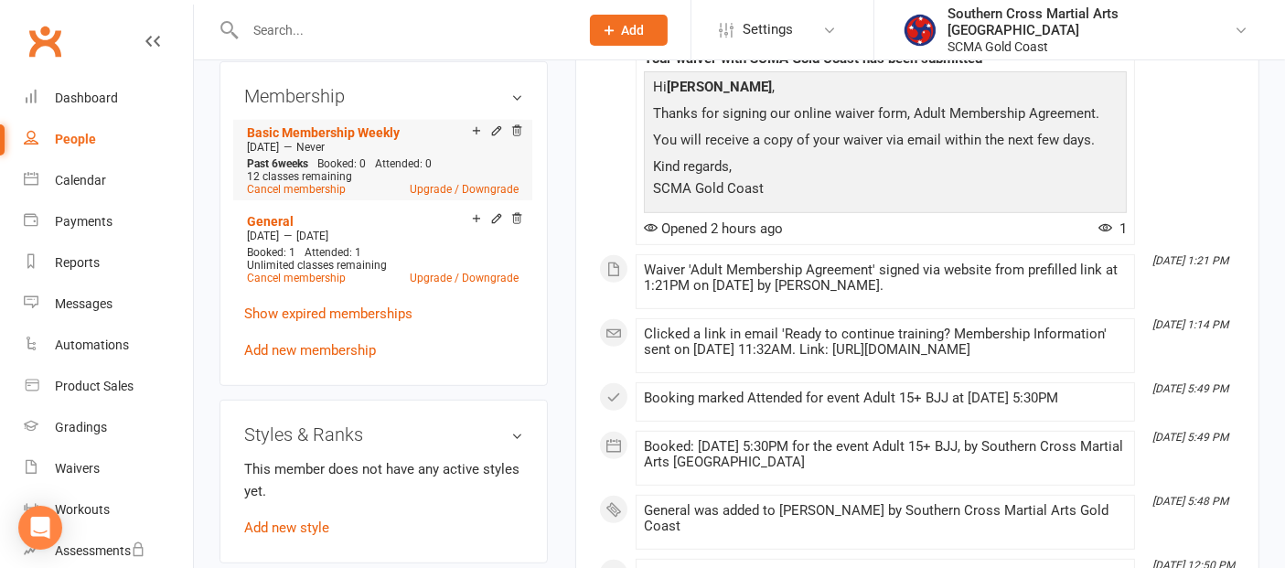
click at [488, 140] on div at bounding box center [494, 132] width 58 height 16
click at [493, 137] on icon at bounding box center [496, 130] width 13 height 13
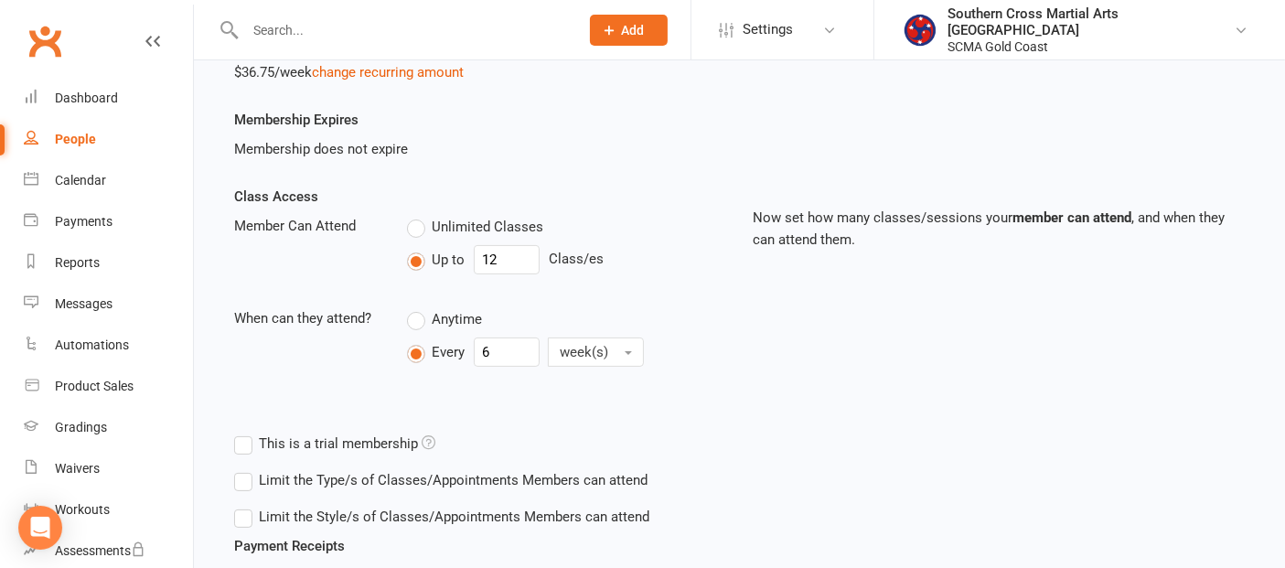
scroll to position [304, 0]
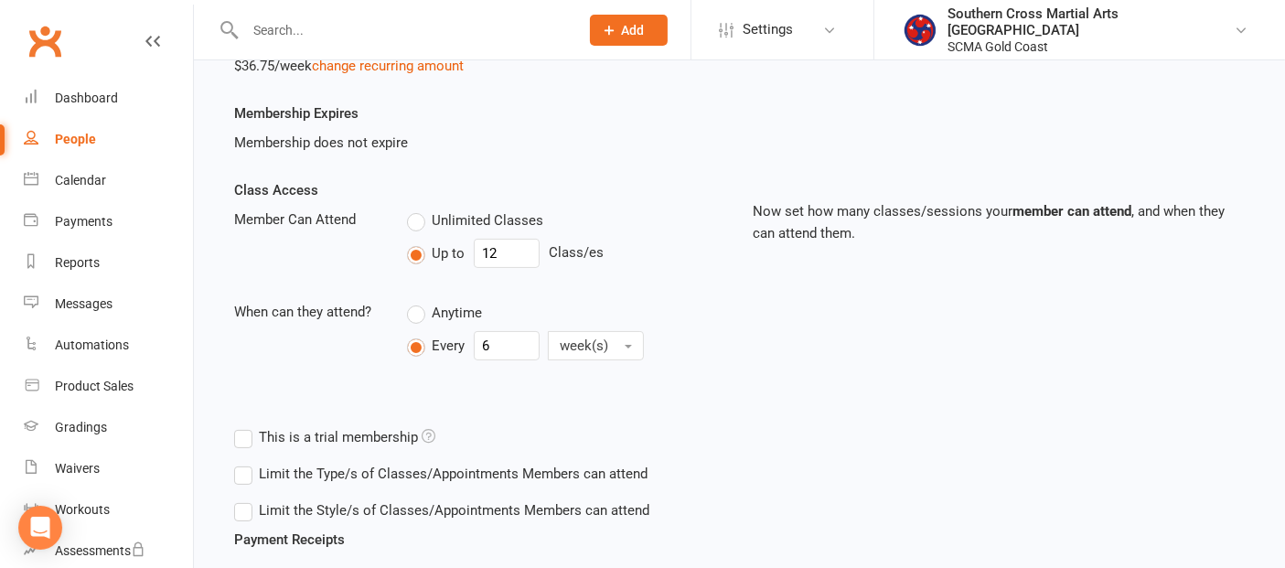
click at [417, 223] on label "Unlimited Classes" at bounding box center [475, 220] width 136 height 22
click at [417, 209] on input "Unlimited Classes" at bounding box center [413, 209] width 12 height 0
type input "0"
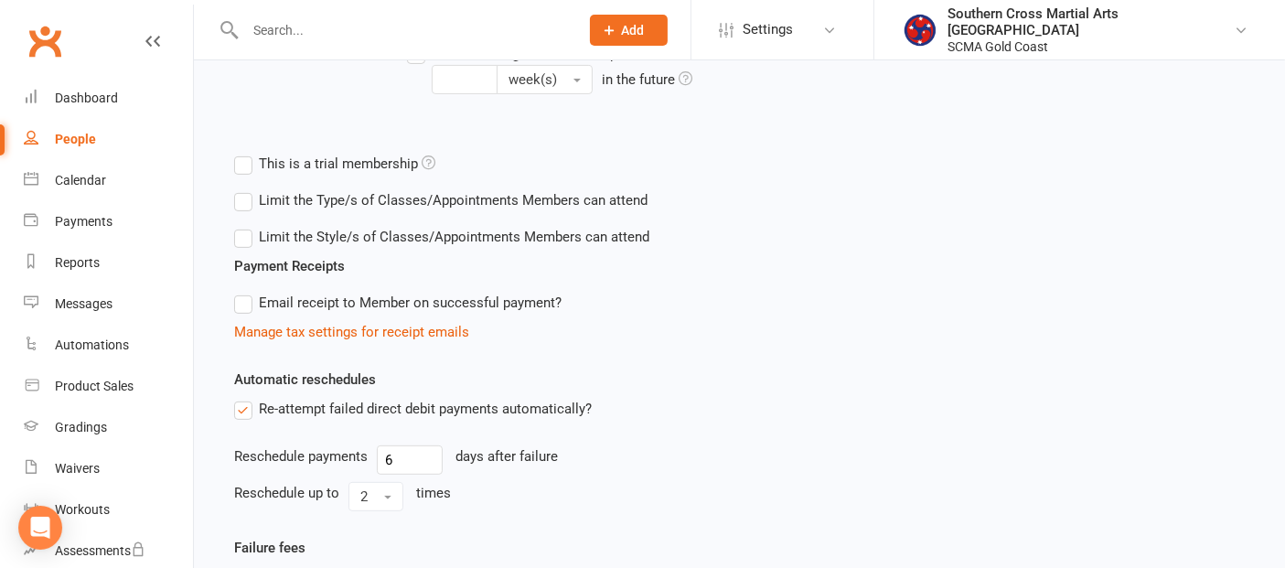
scroll to position [812, 0]
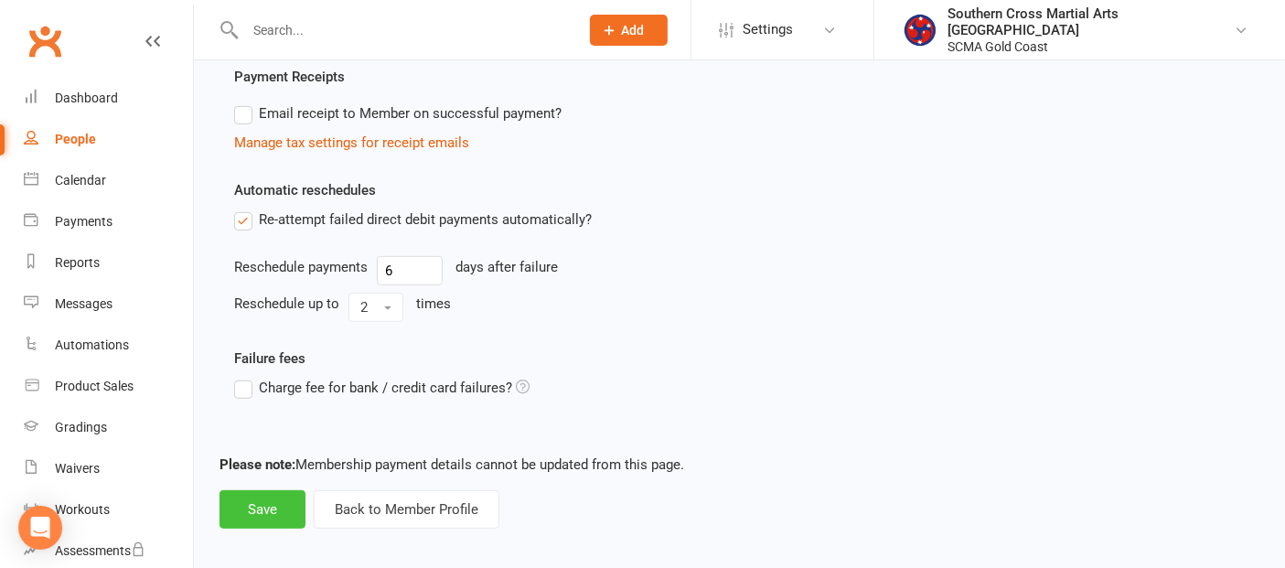
click at [265, 503] on button "Save" at bounding box center [262, 509] width 86 height 38
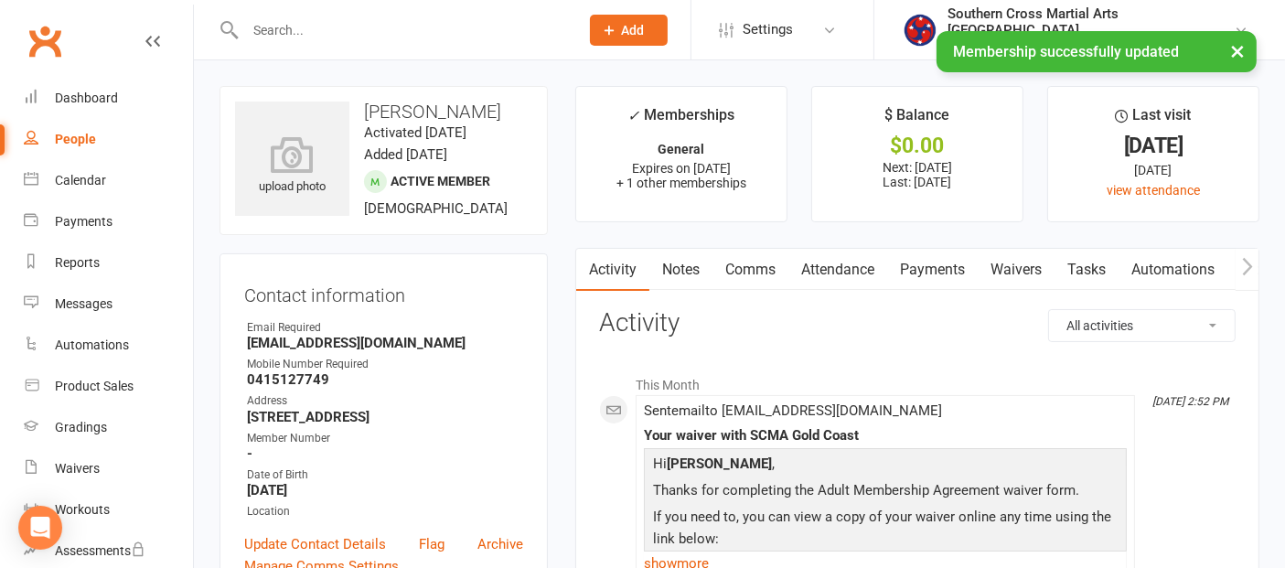
click at [850, 270] on link "Attendance" at bounding box center [837, 270] width 99 height 42
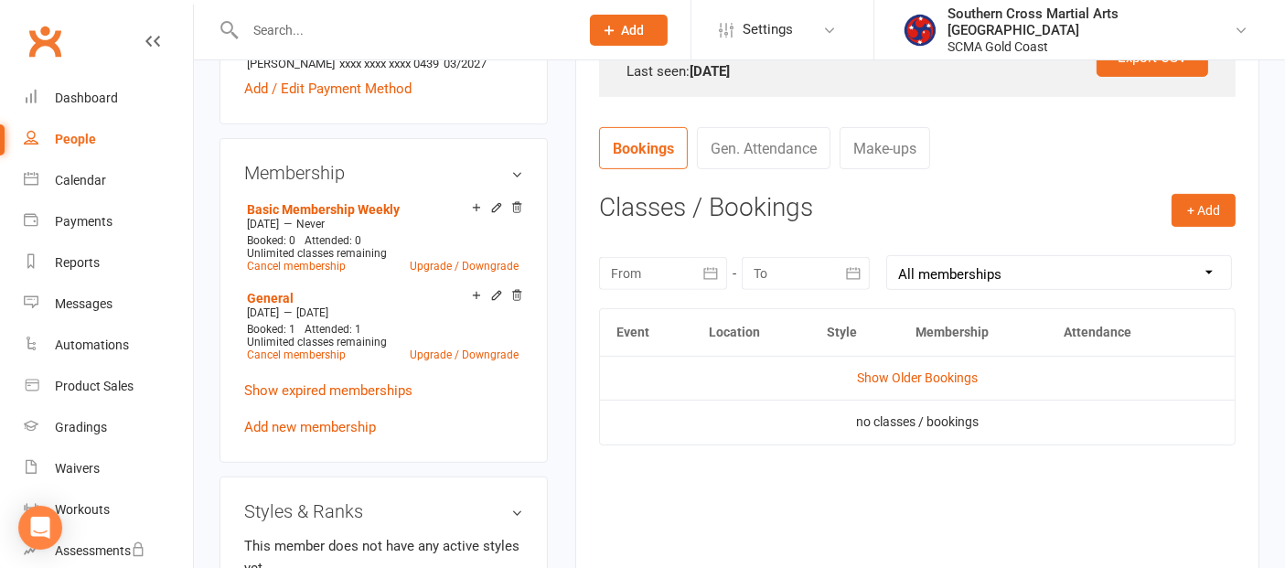
scroll to position [710, 0]
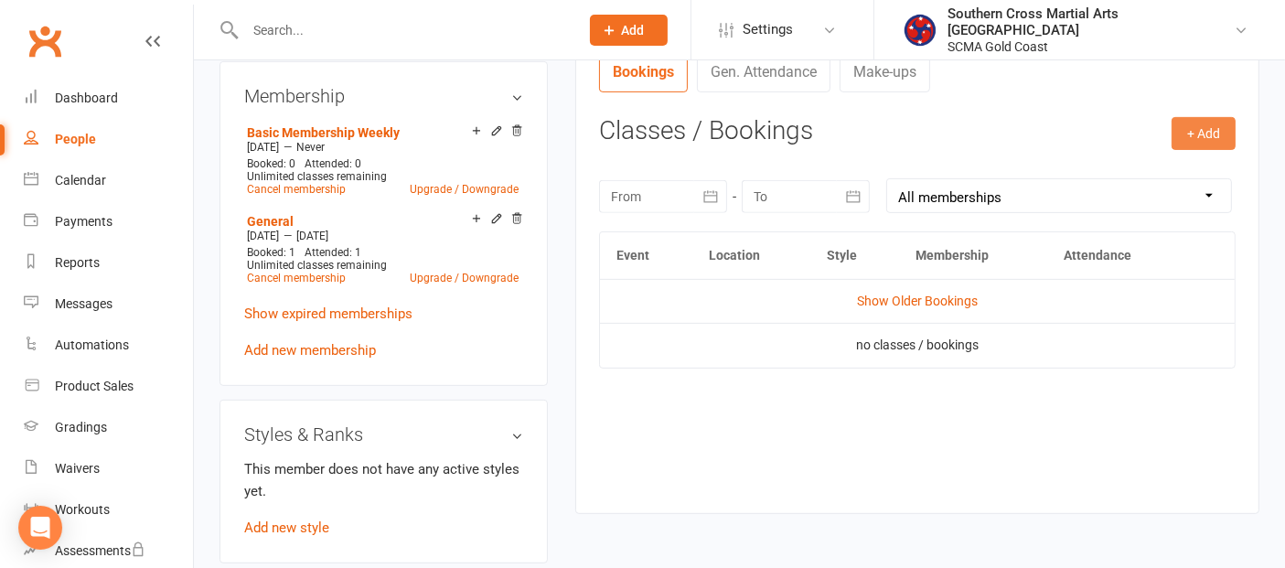
click at [1174, 129] on button "+ Add" at bounding box center [1203, 133] width 64 height 33
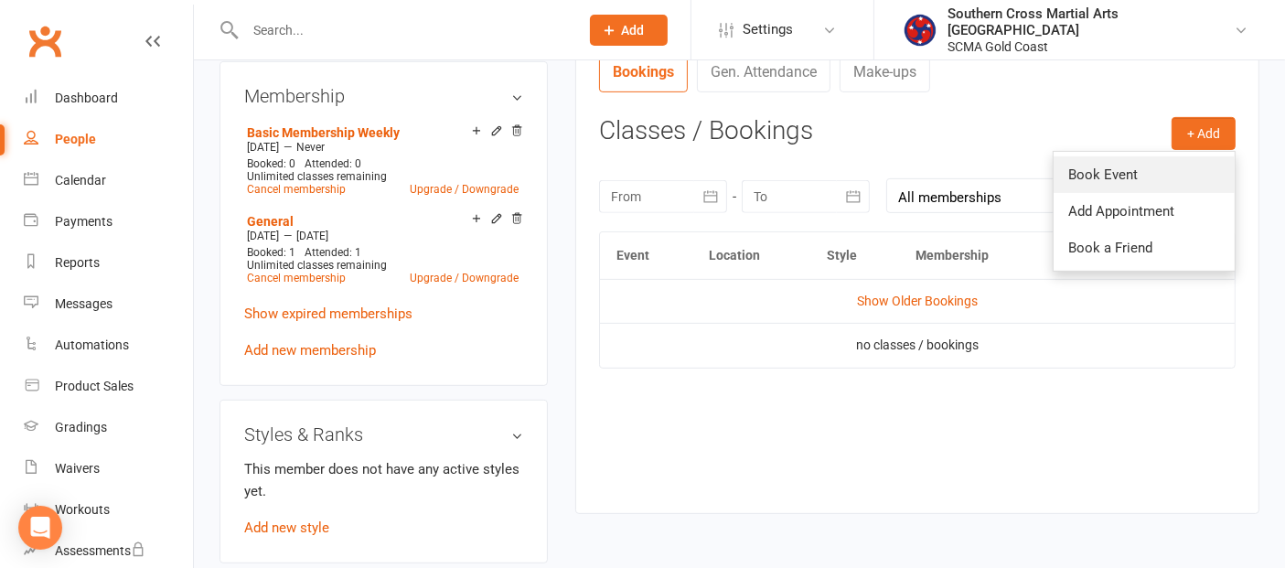
click at [1134, 171] on link "Book Event" at bounding box center [1143, 174] width 181 height 37
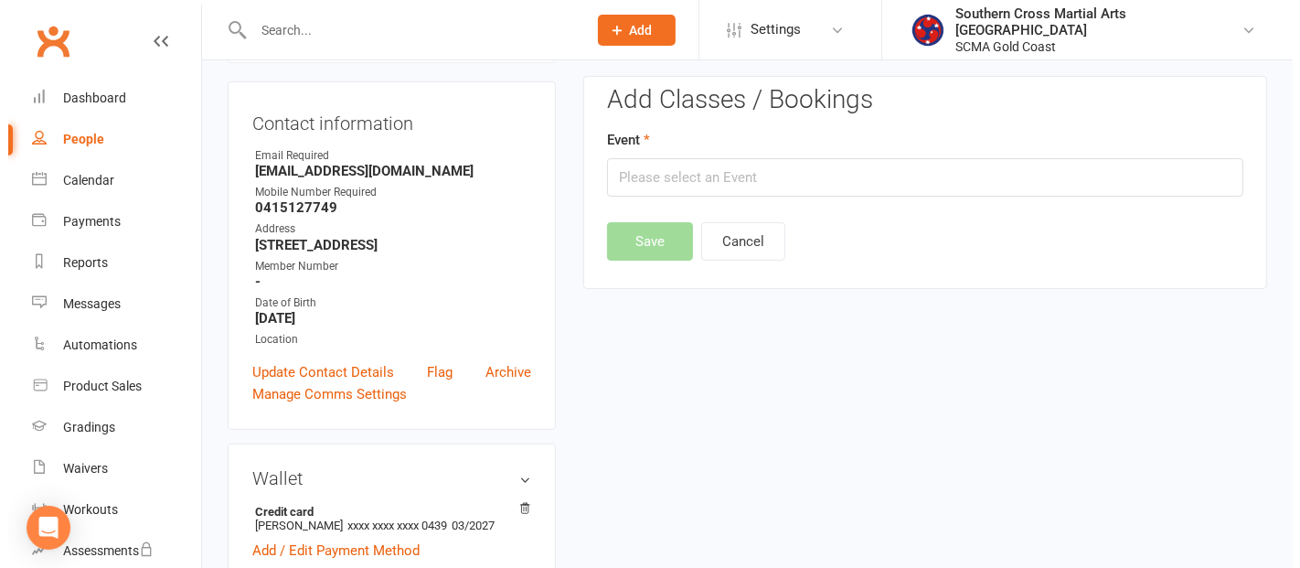
scroll to position [156, 0]
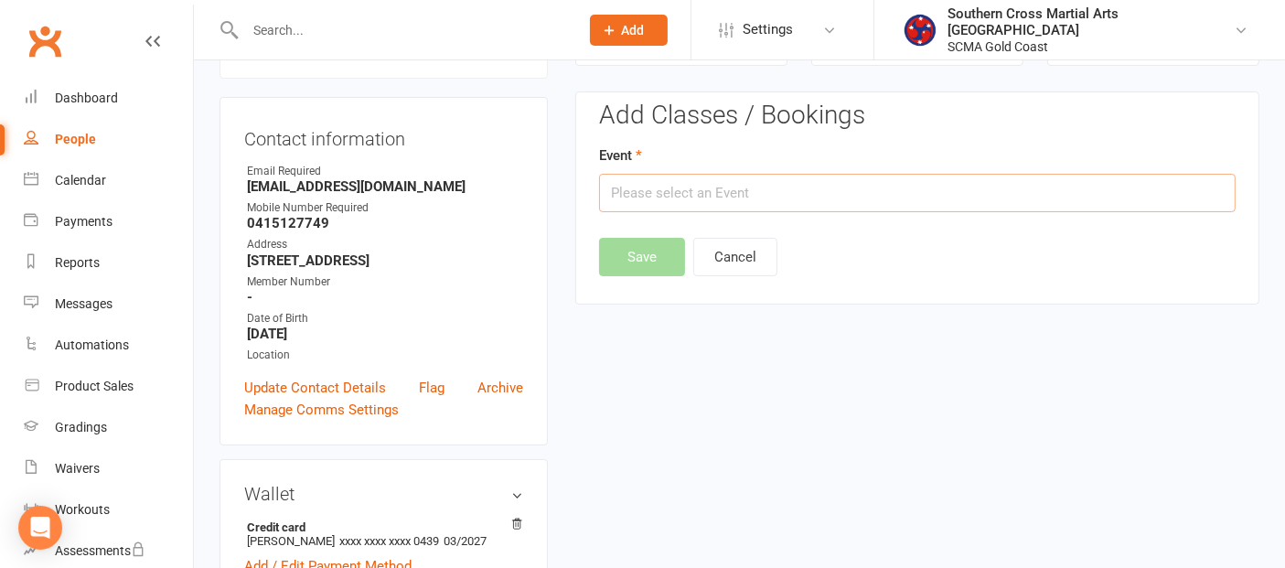
click at [825, 202] on input "text" at bounding box center [917, 193] width 636 height 38
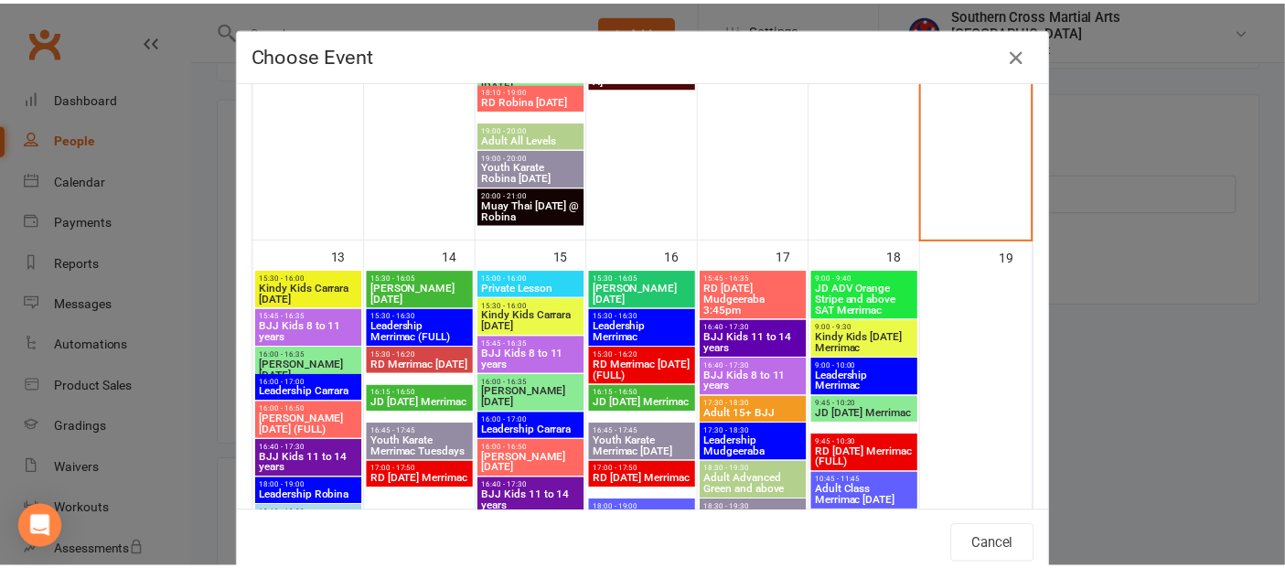
scroll to position [1117, 0]
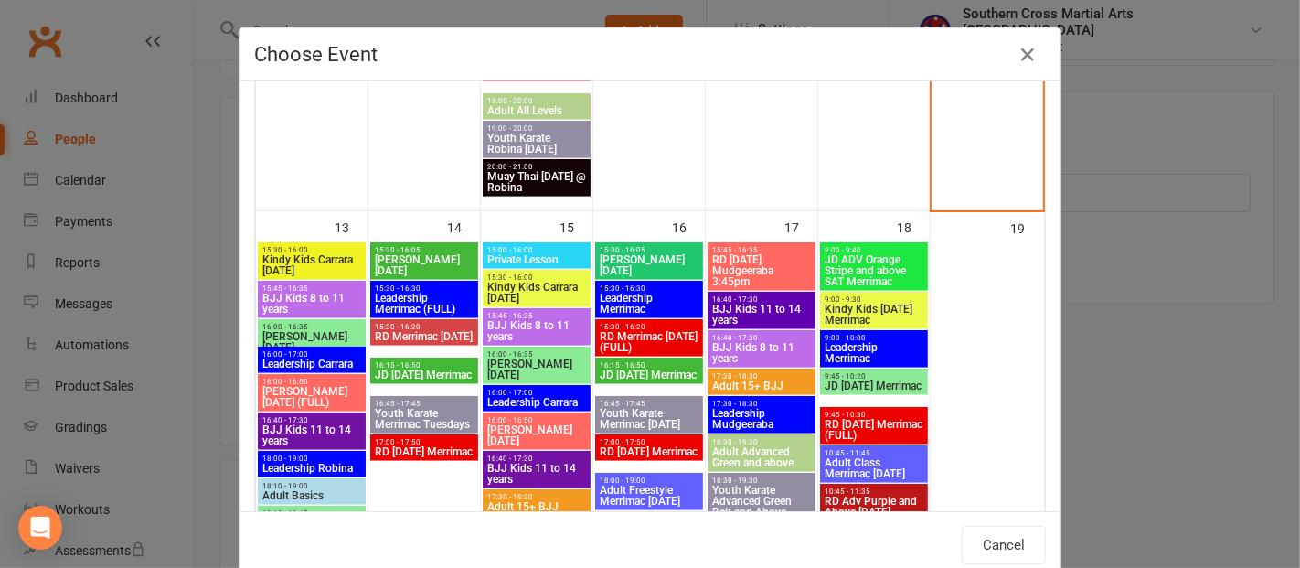
click at [774, 387] on span "Adult 15+ BJJ" at bounding box center [761, 385] width 101 height 11
type input "Adult 15+ BJJ - [DATE] 5:30:00 PM"
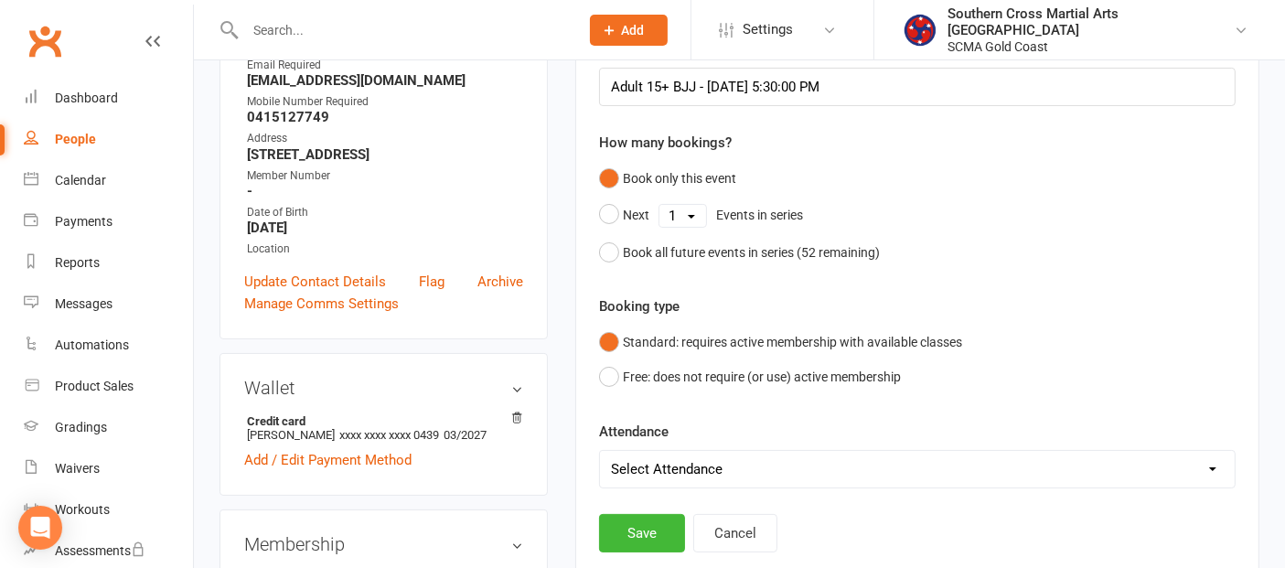
scroll to position [461, 0]
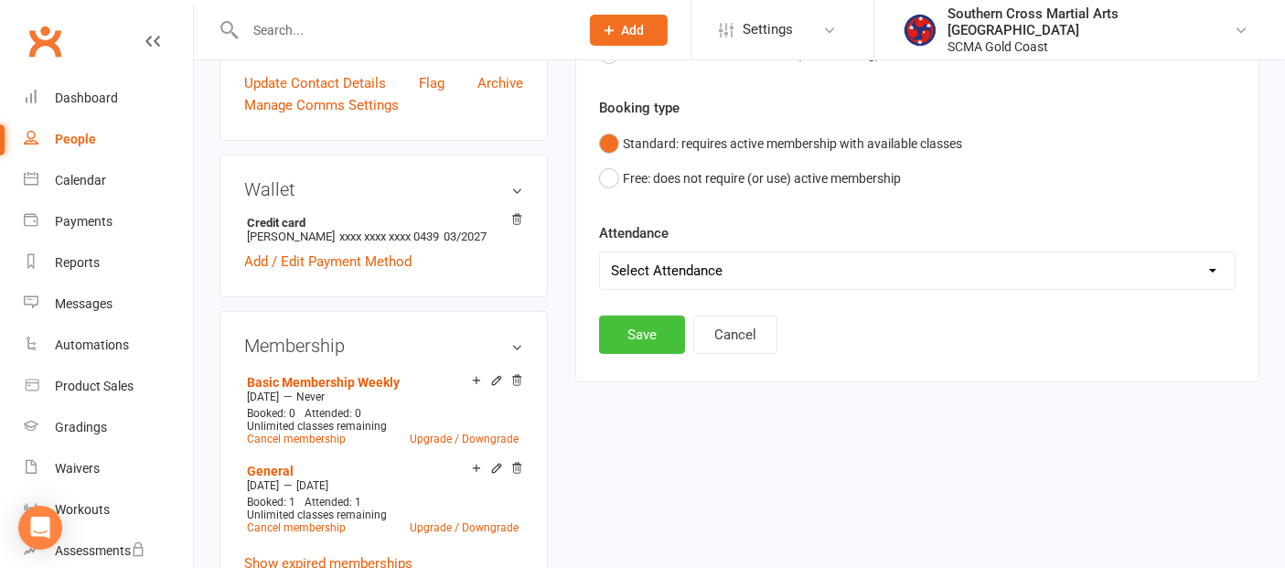
click at [656, 327] on button "Save" at bounding box center [642, 334] width 86 height 38
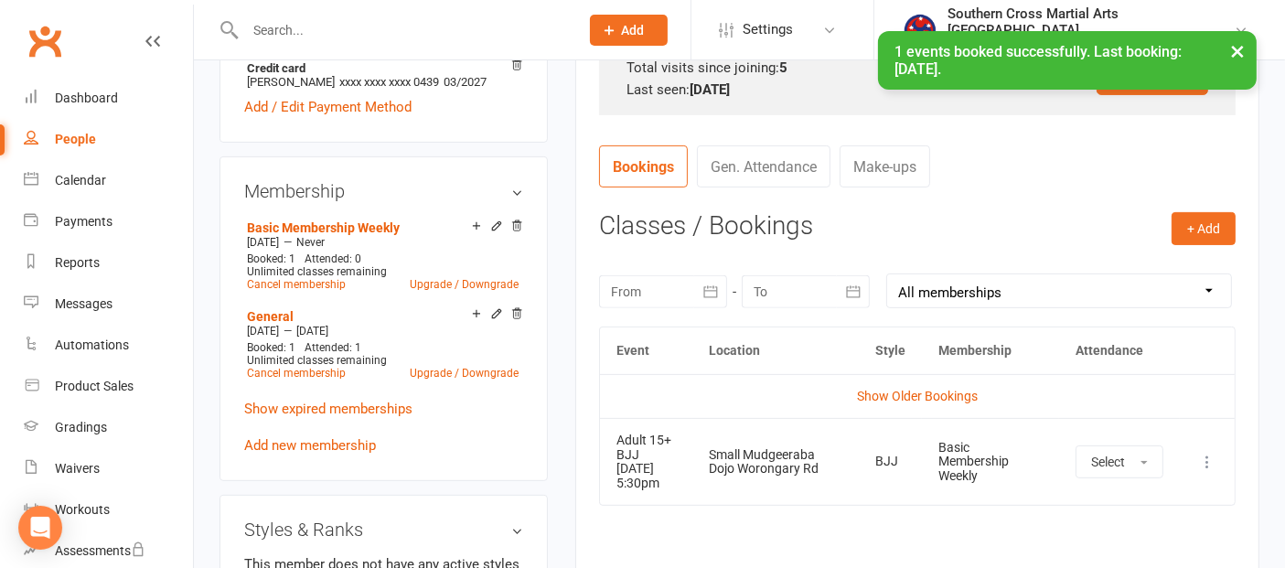
scroll to position [664, 0]
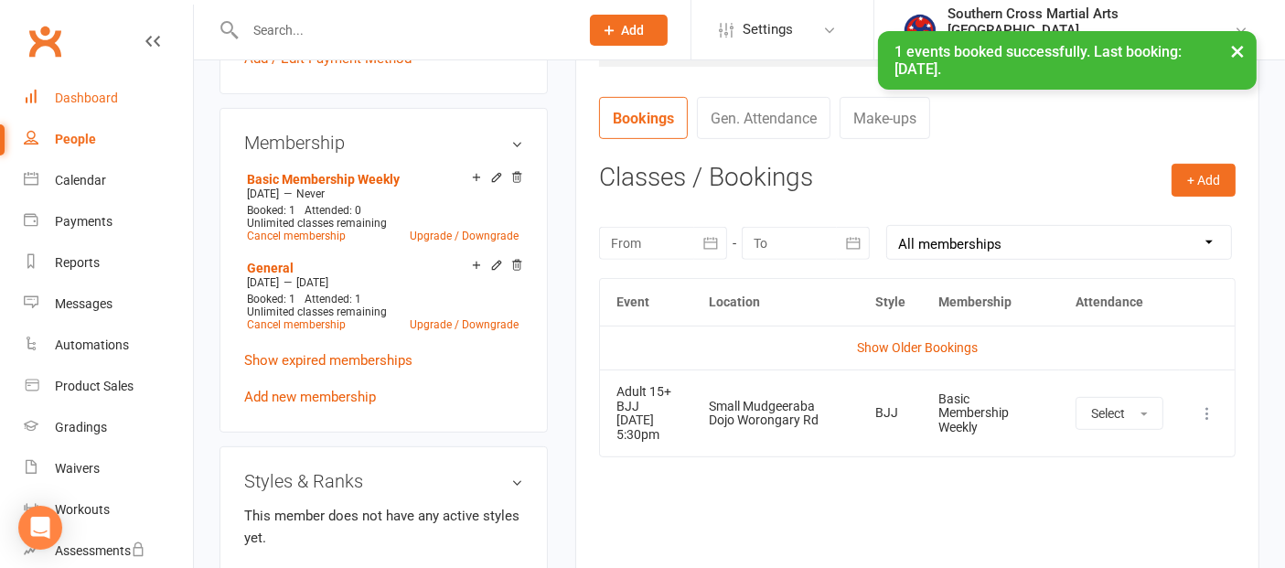
click at [114, 99] on div "Dashboard" at bounding box center [86, 98] width 63 height 15
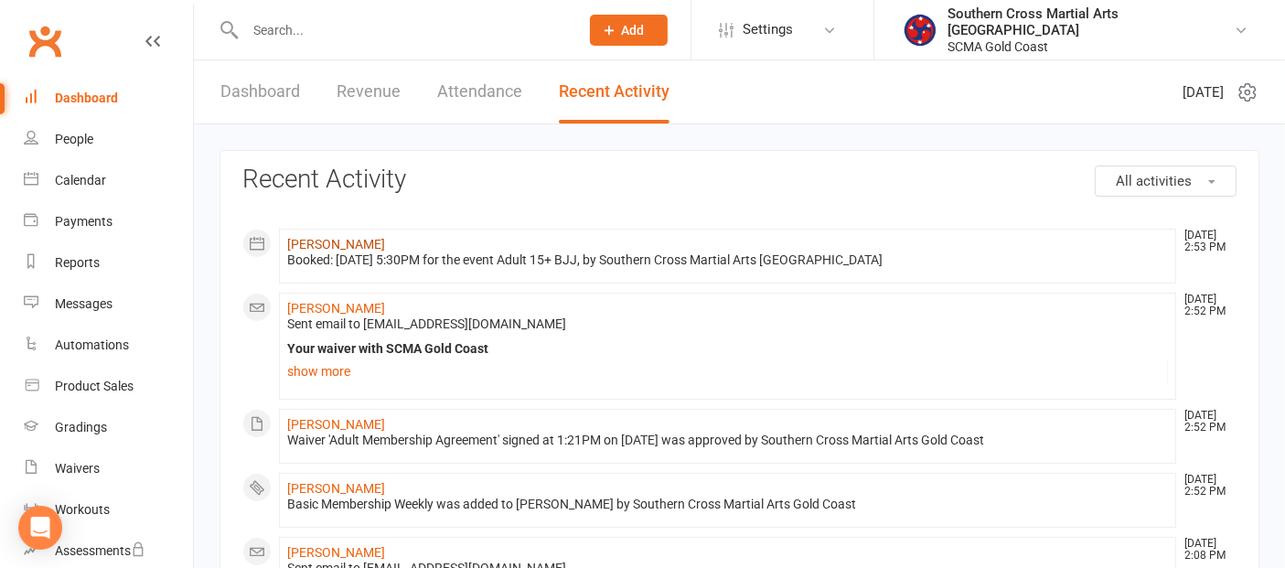
click at [343, 237] on link "[PERSON_NAME]" at bounding box center [336, 244] width 98 height 15
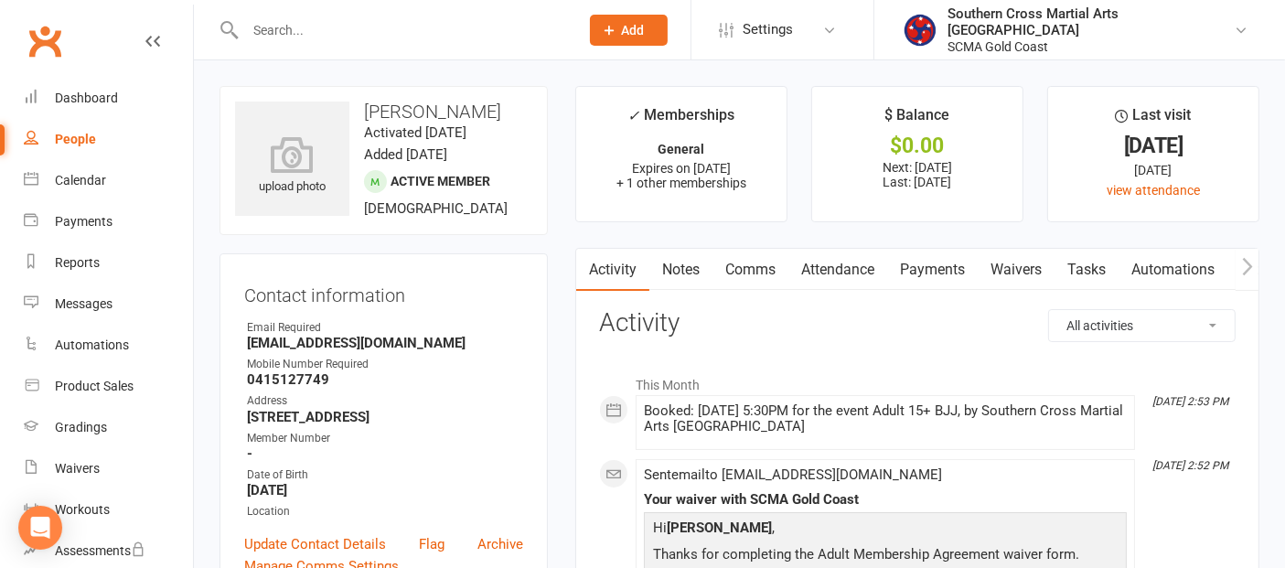
click at [744, 265] on link "Comms" at bounding box center [750, 270] width 76 height 42
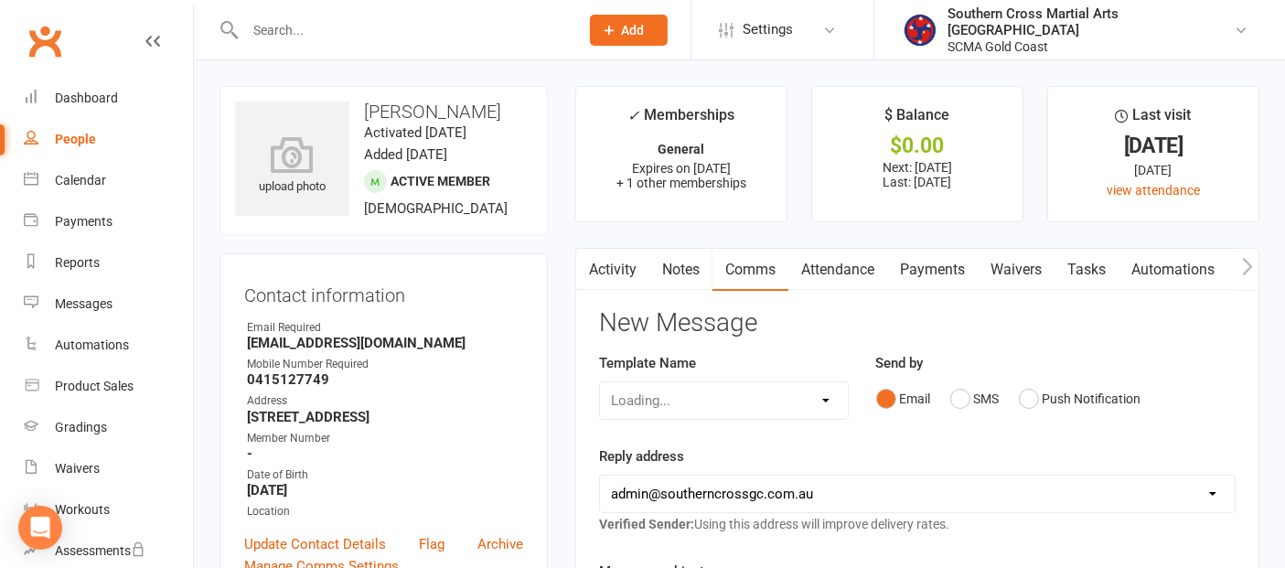
click at [805, 403] on div "Loading..." at bounding box center [724, 400] width 250 height 38
click at [799, 392] on div "Loading..." at bounding box center [724, 400] width 250 height 38
click at [825, 398] on div "Loading..." at bounding box center [724, 400] width 250 height 38
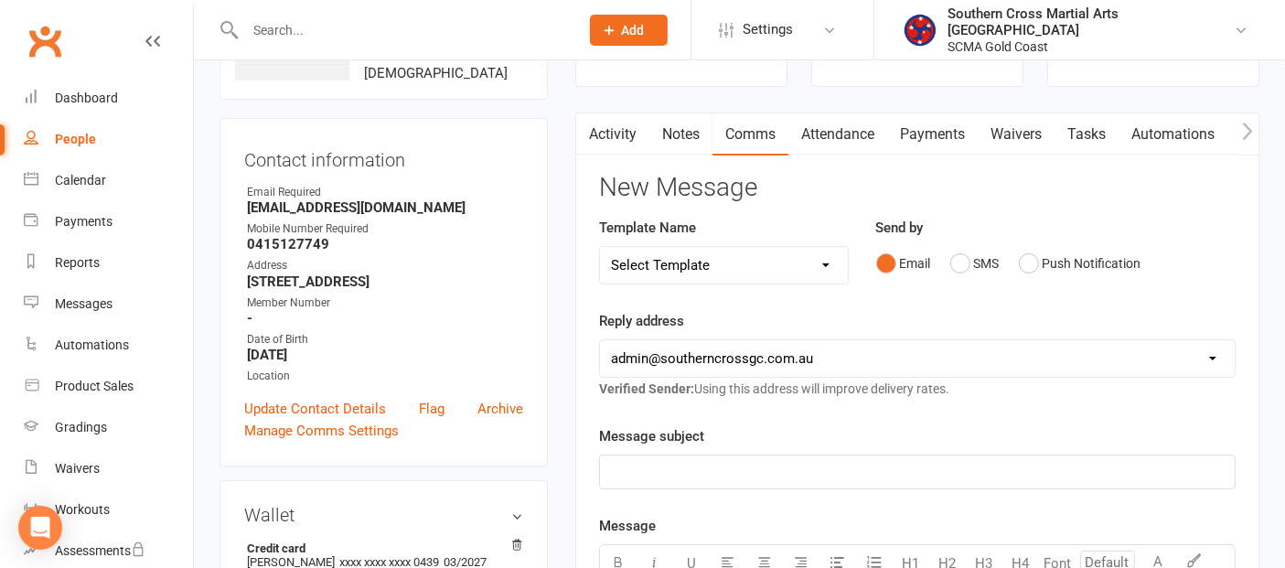
scroll to position [304, 0]
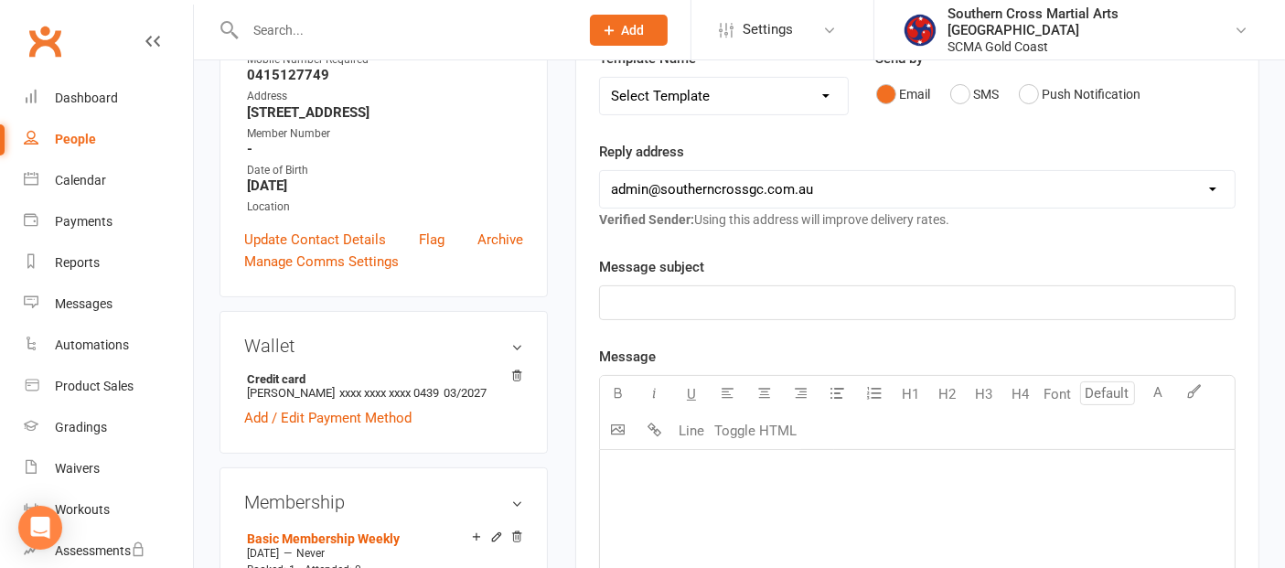
click at [812, 82] on select "Select Template [Email] 11 reasons [Email] 18 Bday [Email] 1 Week no training […" at bounding box center [724, 96] width 248 height 37
select select "118"
click at [600, 78] on select "Select Template [Email] 11 reasons [Email] 18 Bday [Email] 1 Week no training […" at bounding box center [724, 96] width 248 height 37
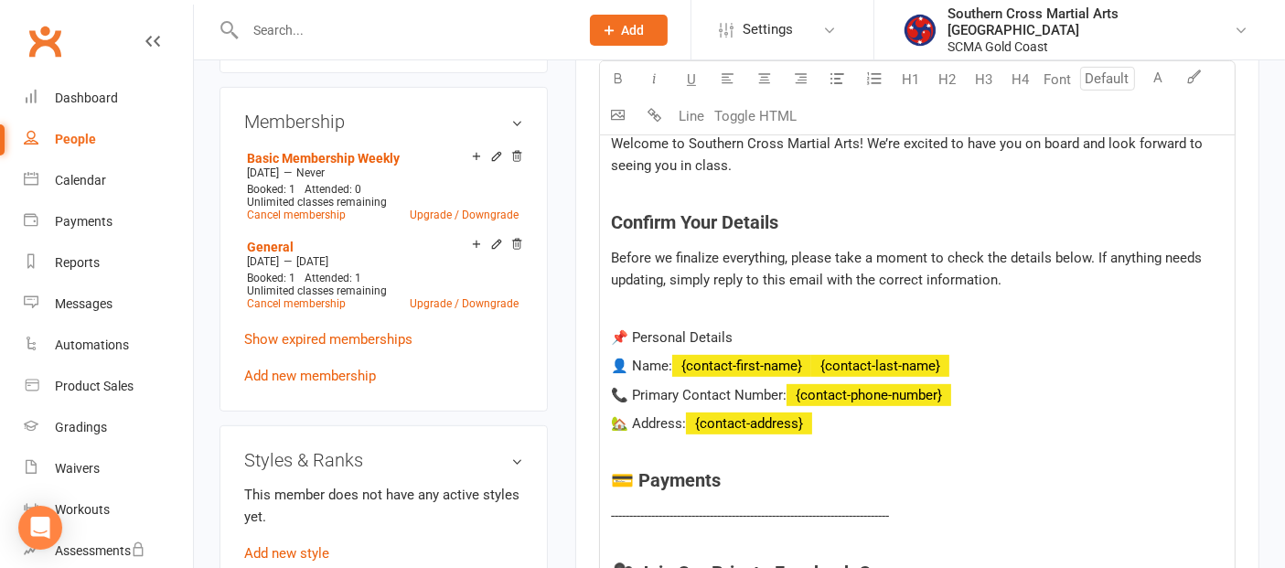
scroll to position [710, 0]
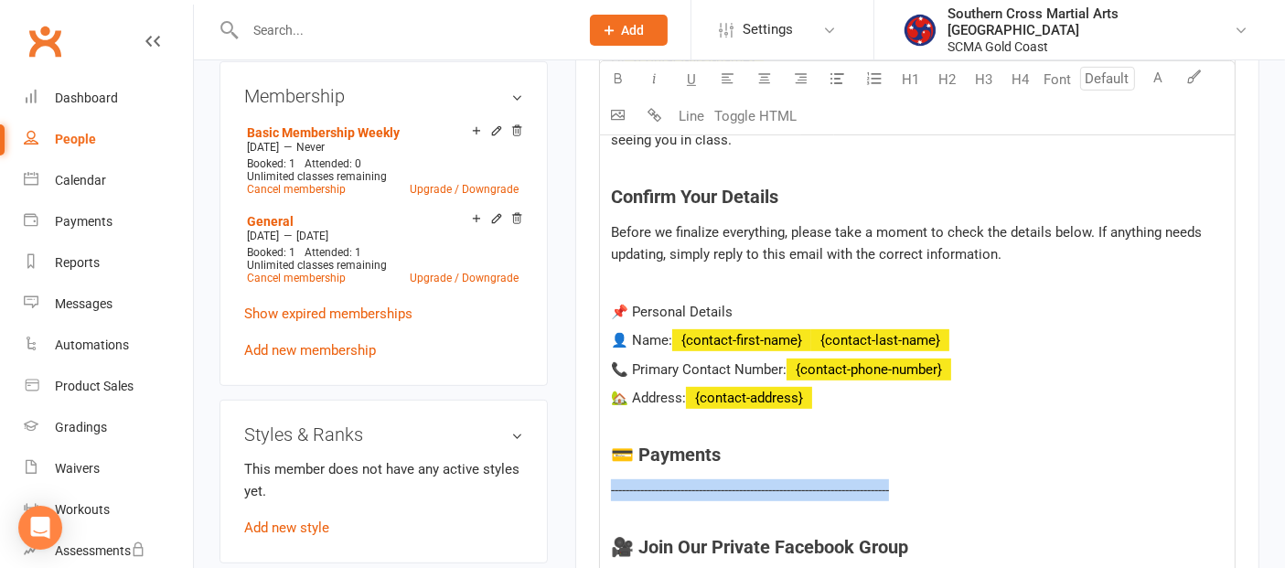
drag, startPoint x: 934, startPoint y: 485, endPoint x: 584, endPoint y: 495, distance: 349.4
click at [584, 495] on div "Activity Notes Comms Attendance Payments Waivers Tasks Automations Workouts Gra…" at bounding box center [917, 465] width 684 height 1857
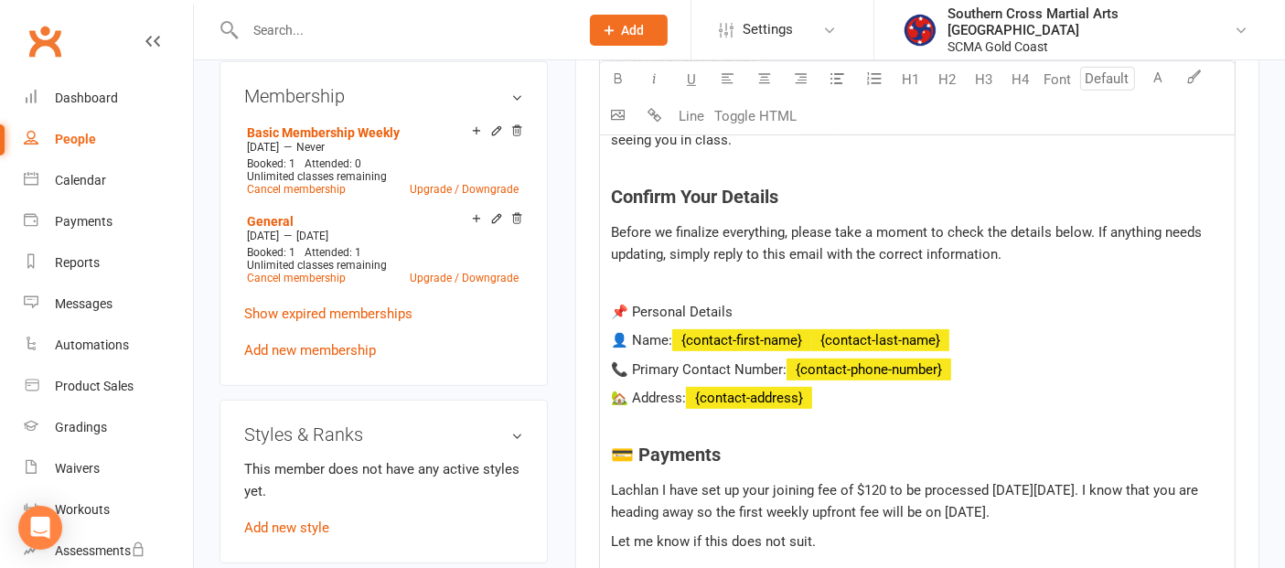
click at [1081, 509] on p "Lachlan I have set up your joining fee of $120 to be processed [DATE][DATE]. I …" at bounding box center [917, 501] width 613 height 44
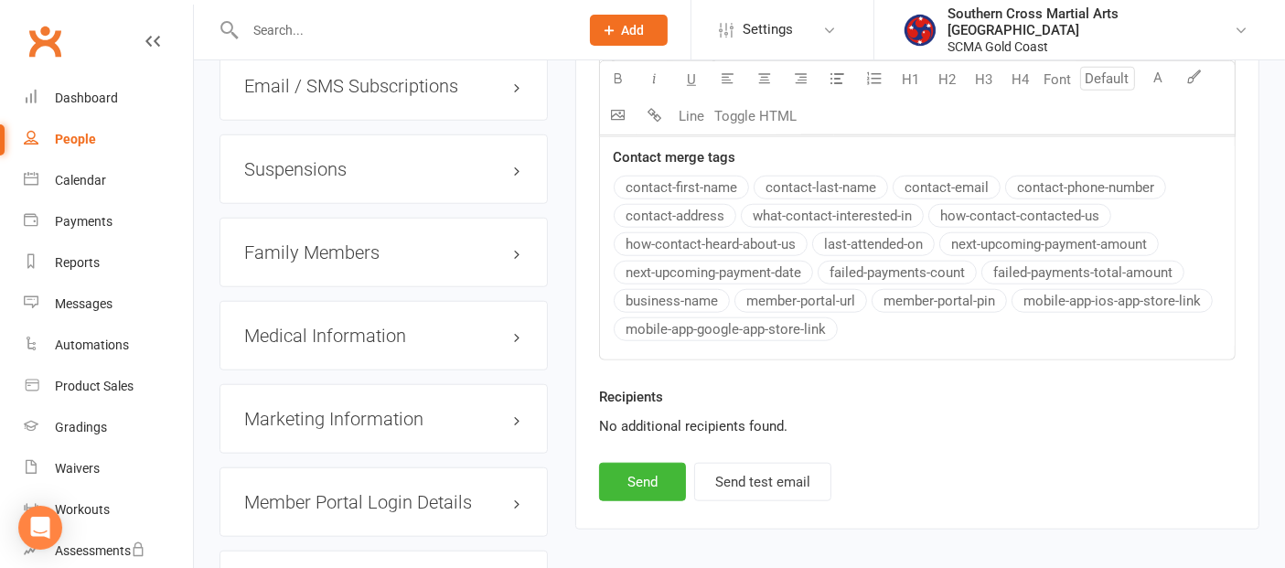
scroll to position [1829, 0]
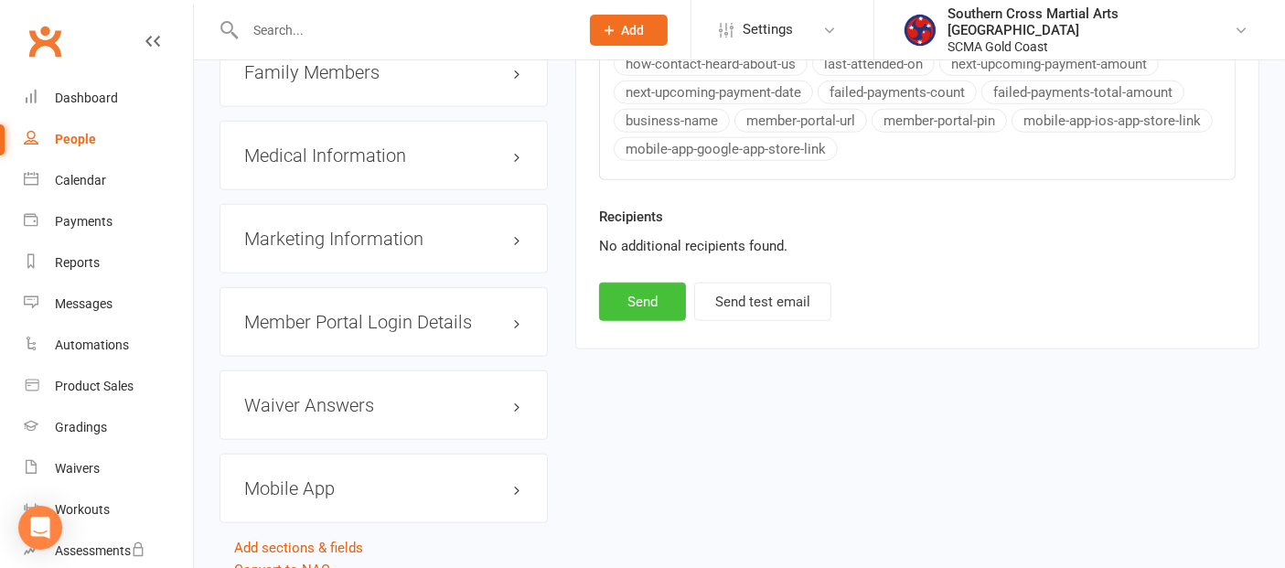
click at [653, 291] on button "Send" at bounding box center [642, 302] width 87 height 38
select select
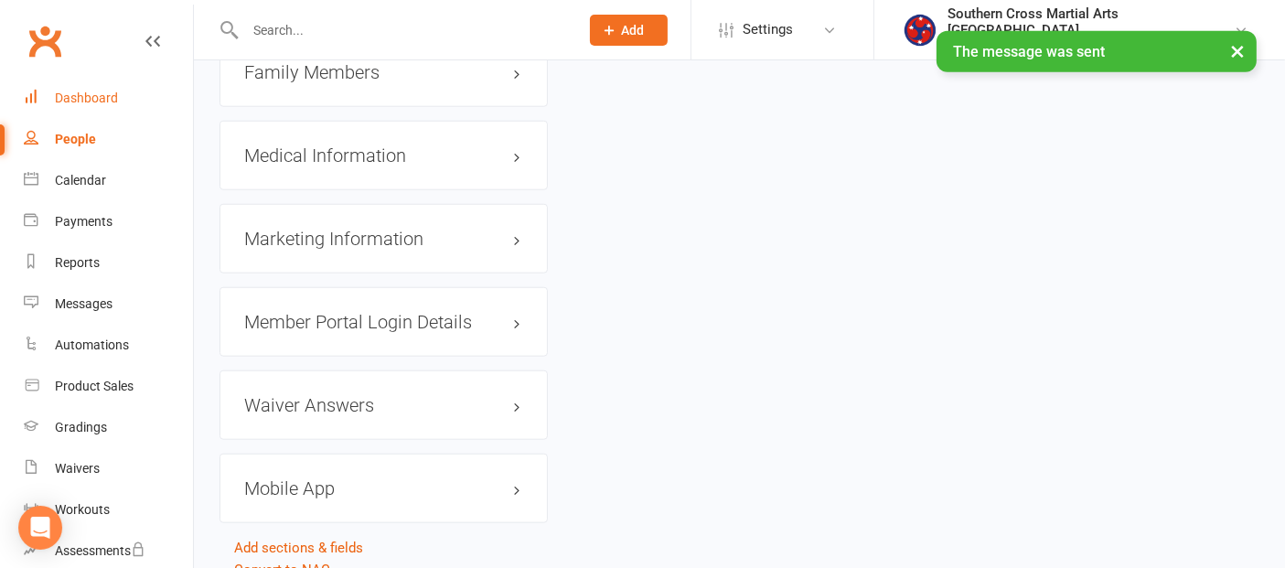
drag, startPoint x: 653, startPoint y: 291, endPoint x: 110, endPoint y: 67, distance: 587.5
click at [104, 96] on div "Dashboard" at bounding box center [86, 98] width 63 height 15
